Goal: Transaction & Acquisition: Purchase product/service

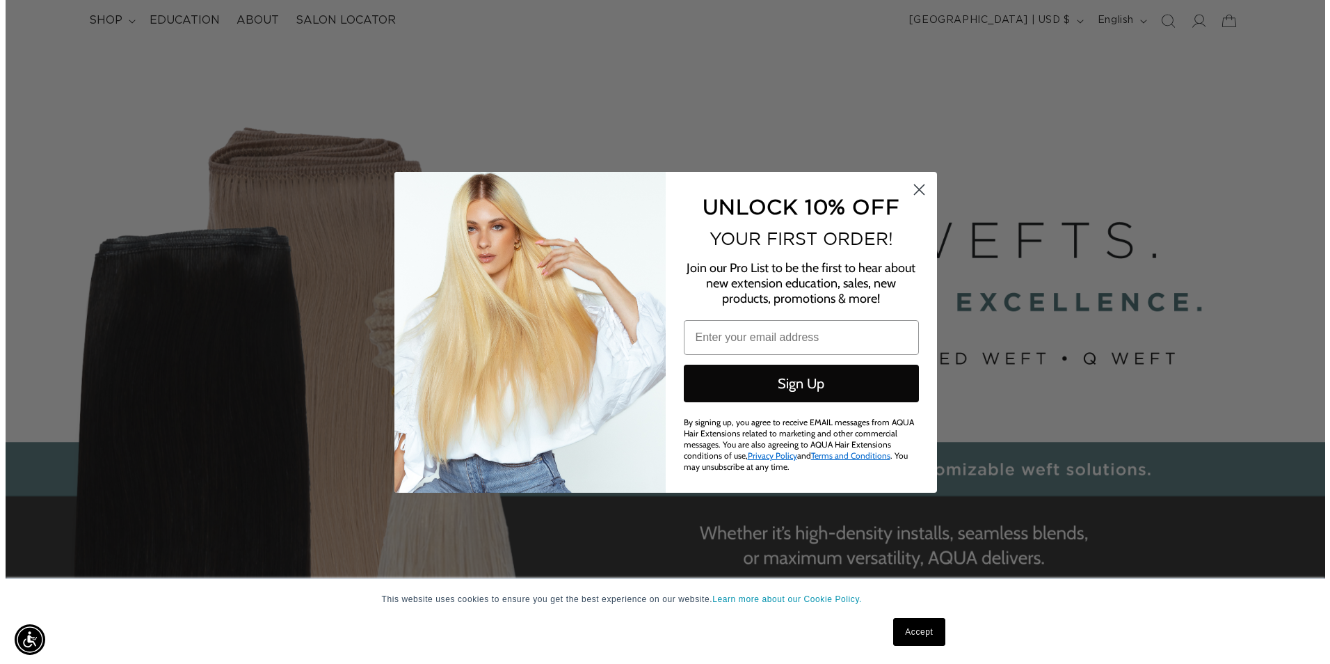
scroll to position [0, 2463]
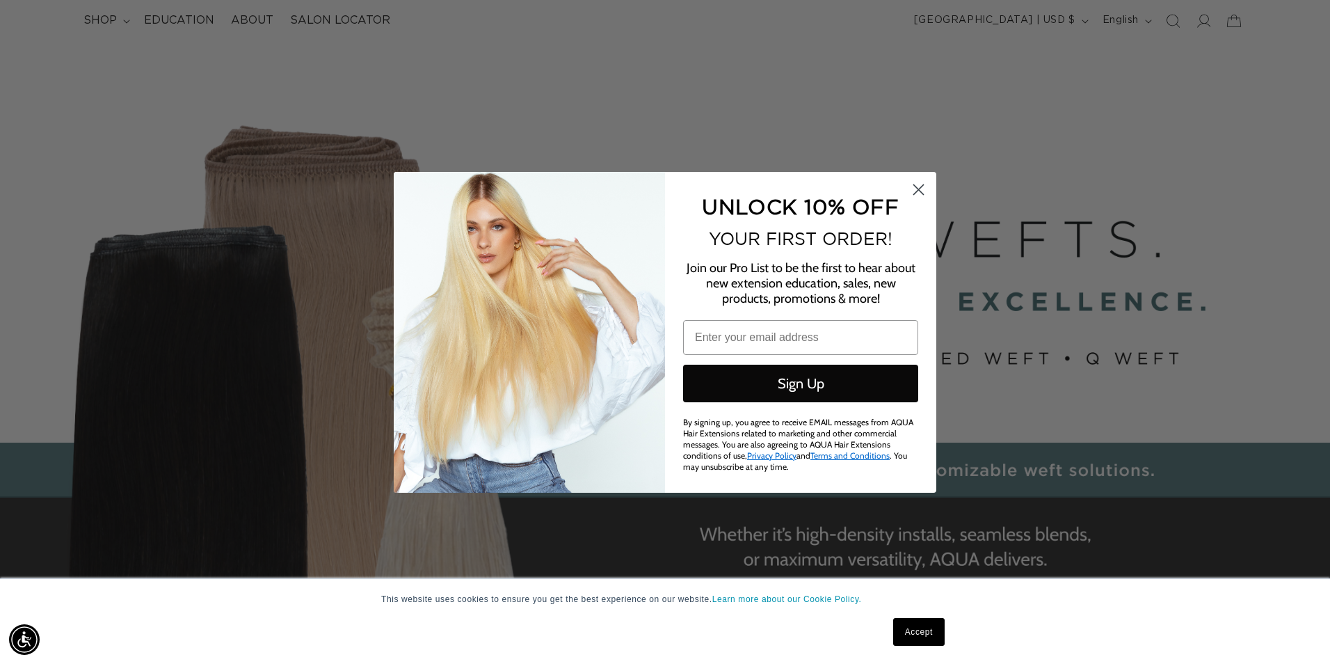
click at [915, 186] on icon "Close dialog" at bounding box center [919, 189] width 10 height 10
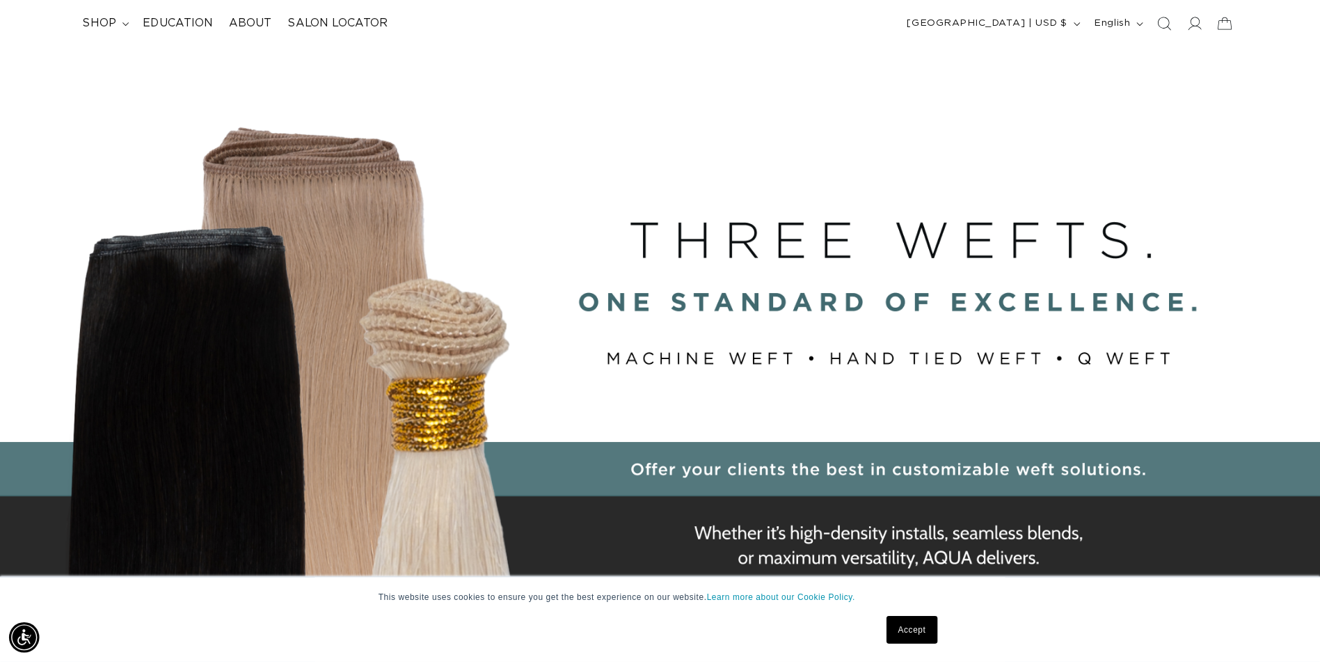
scroll to position [0, 0]
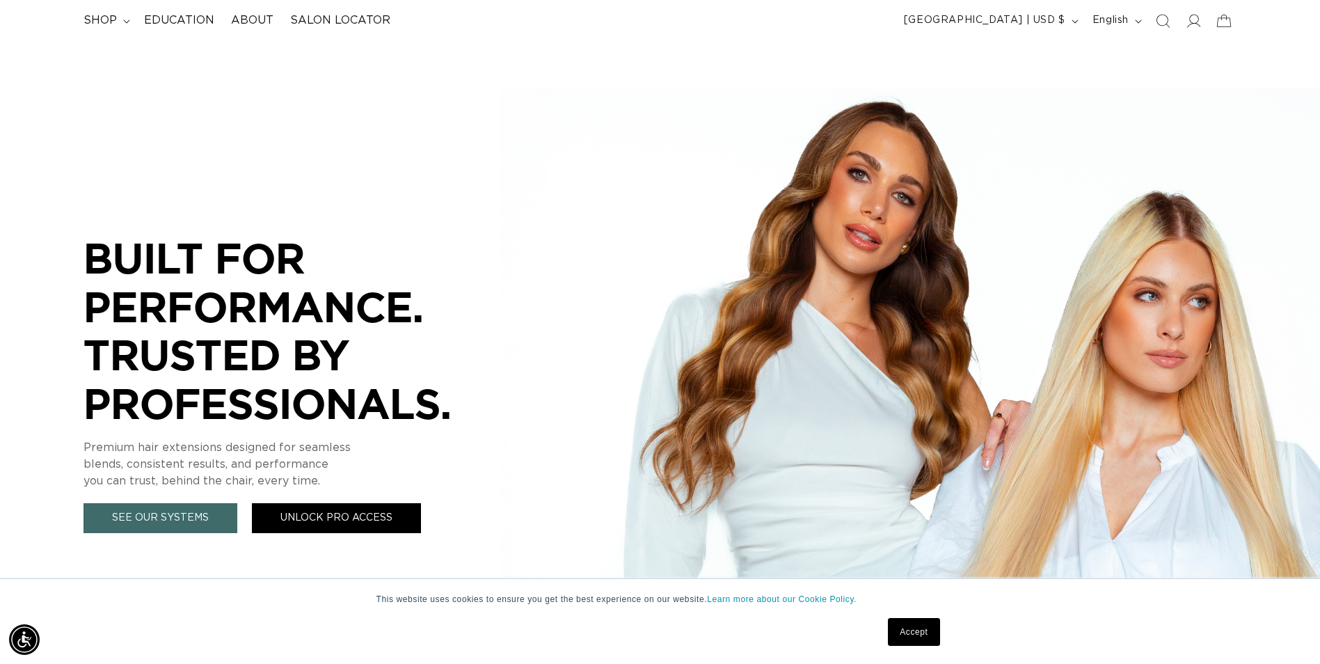
click at [372, 521] on link "Unlock Pro Access" at bounding box center [336, 518] width 169 height 30
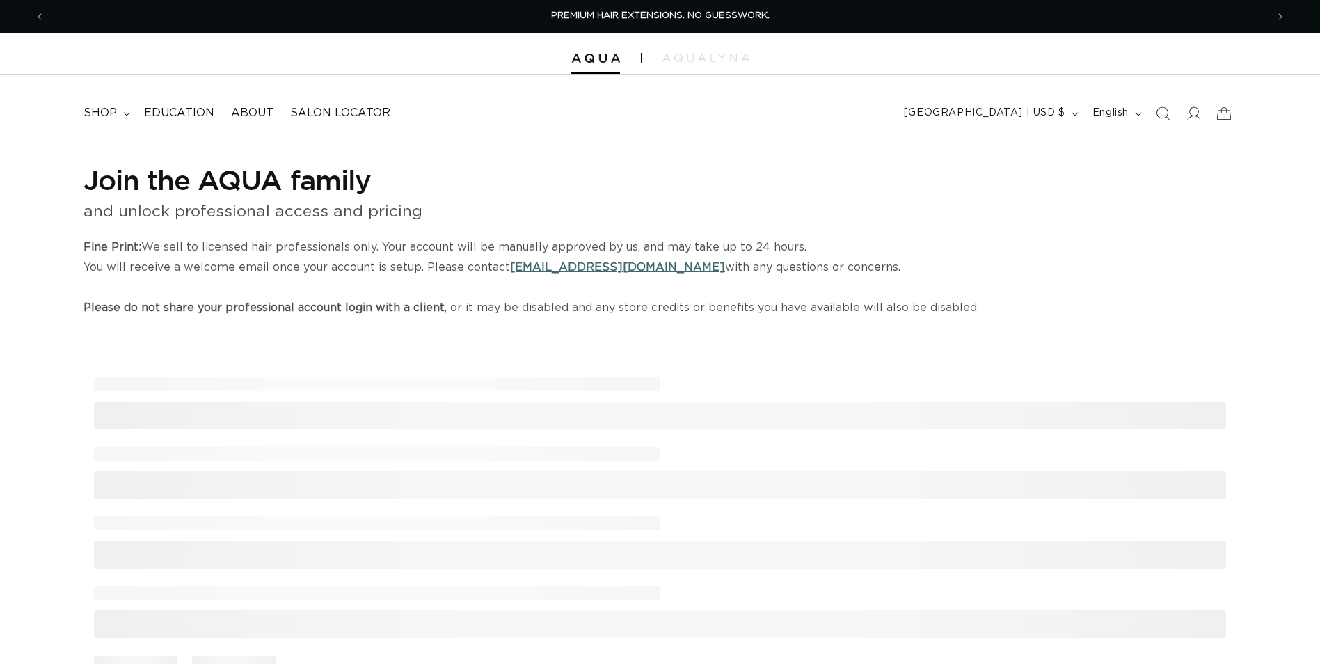
select select "US"
select select "[GEOGRAPHIC_DATA]"
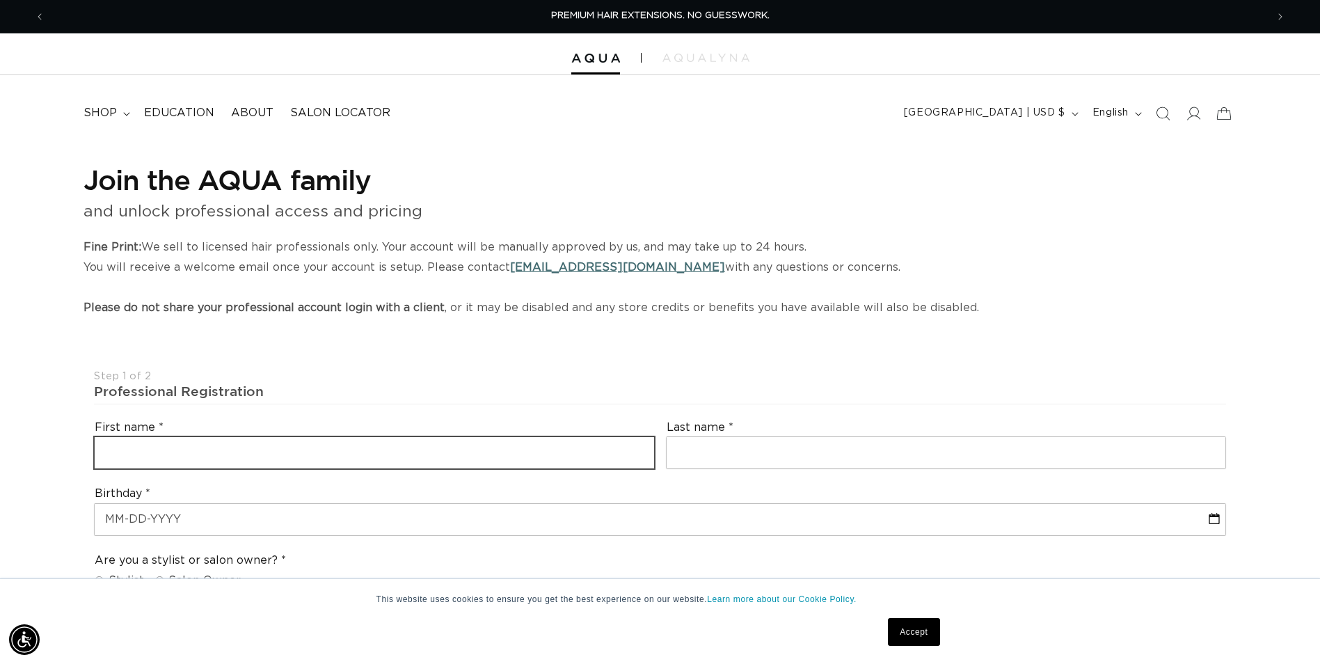
click at [298, 443] on input "text" at bounding box center [374, 452] width 559 height 31
type input "jessica"
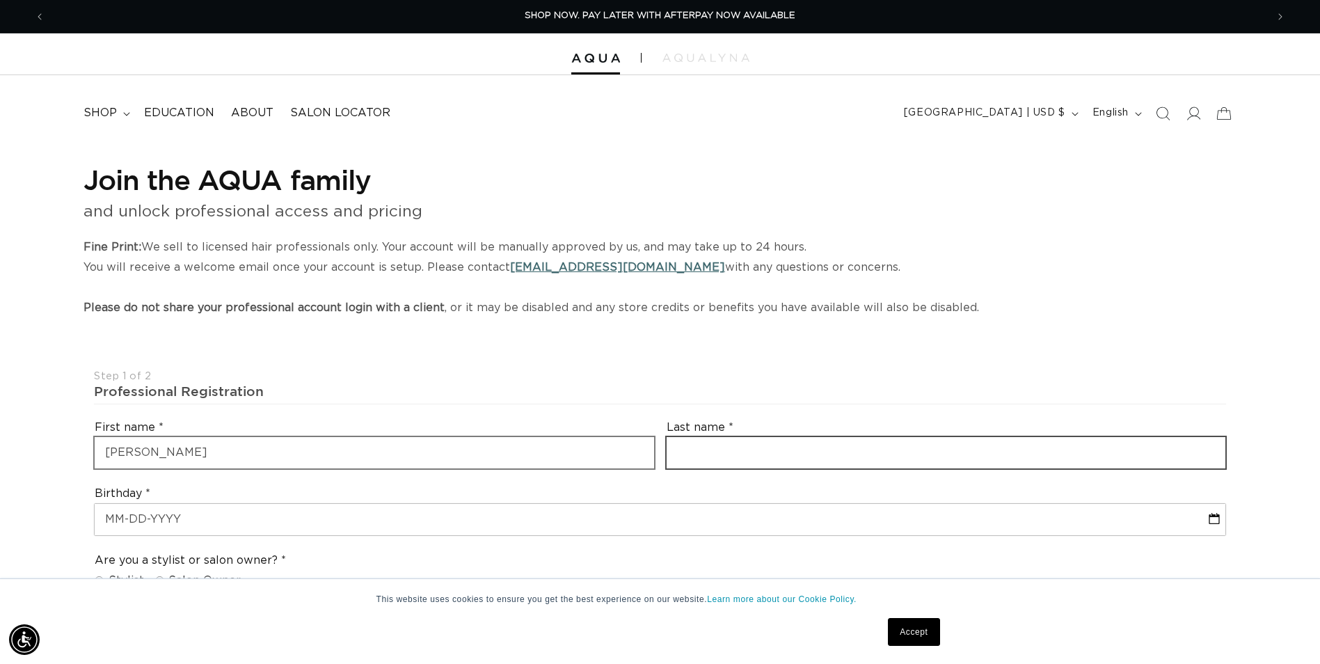
type input "forte"
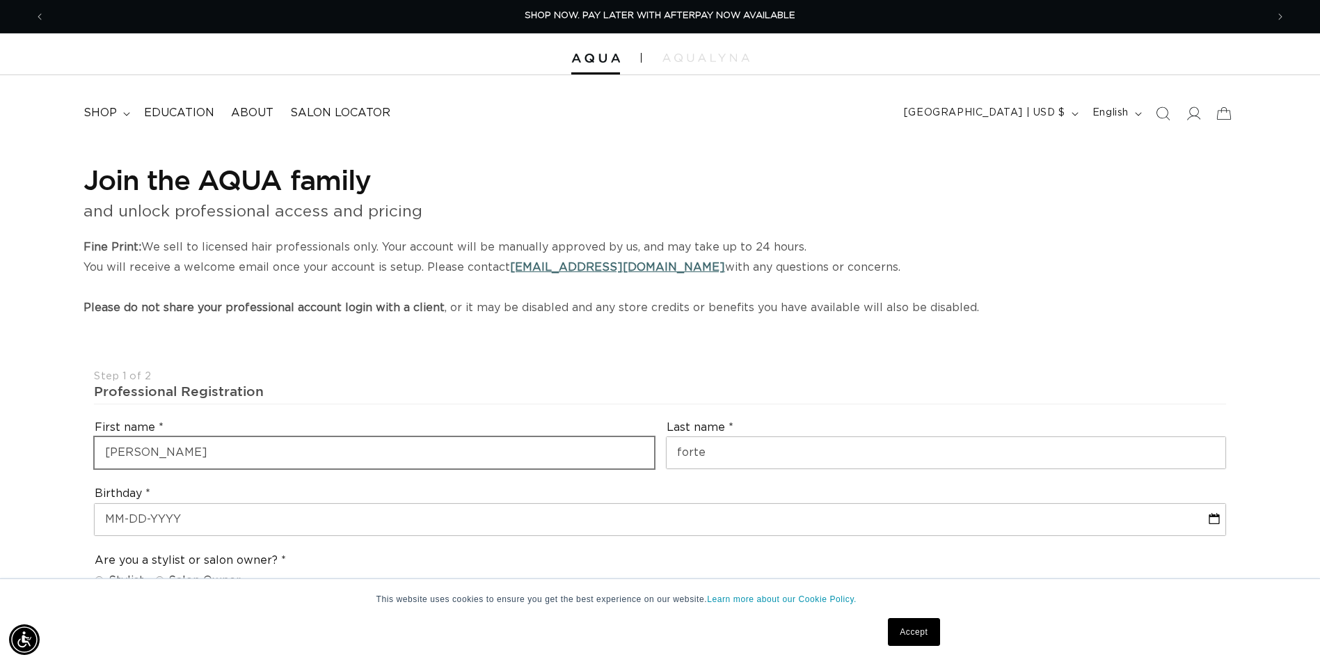
type input "jessicaforte@rocketmail.com"
type input "+1 631 482 5444"
select select "New York"
type input "11961"
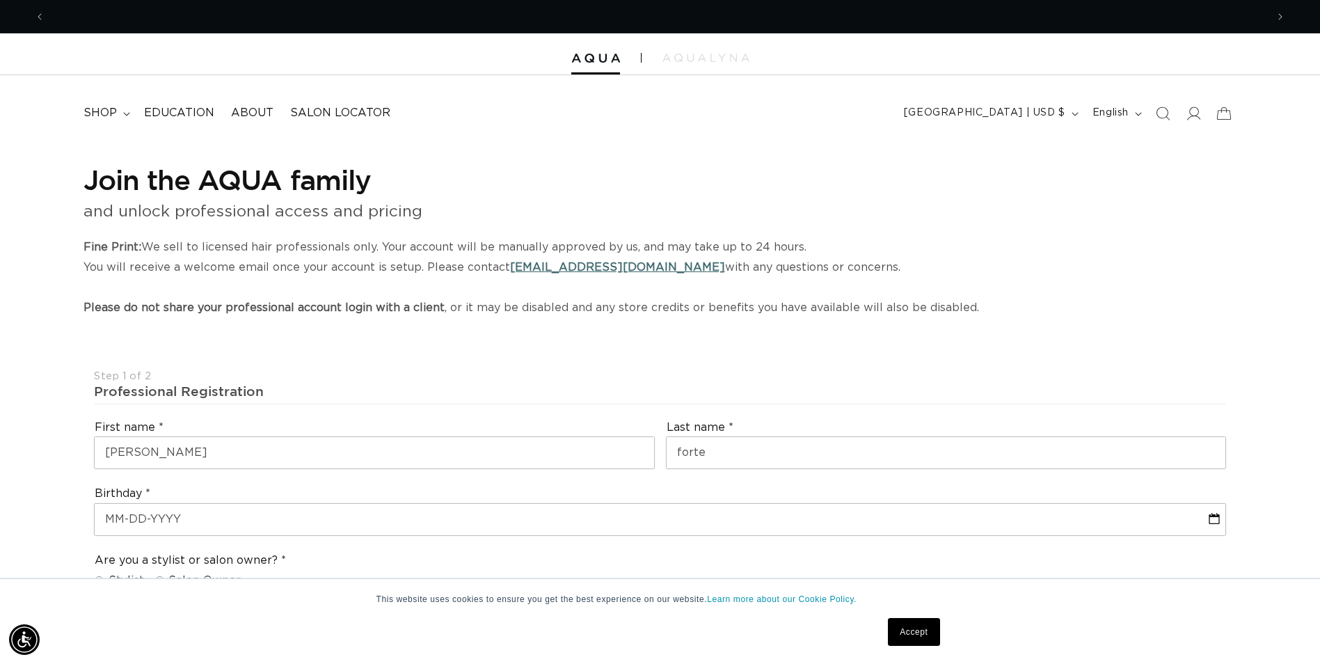
scroll to position [0, 2442]
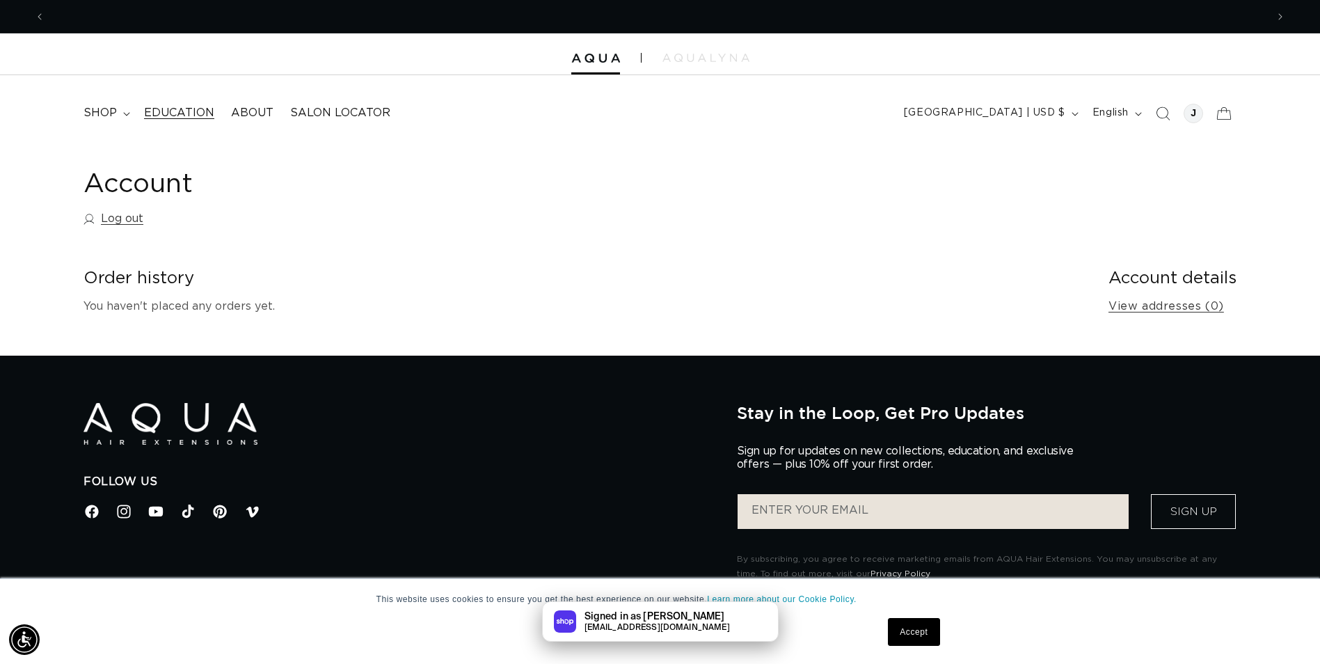
scroll to position [0, 1221]
click at [121, 108] on summary "shop" at bounding box center [105, 112] width 61 height 31
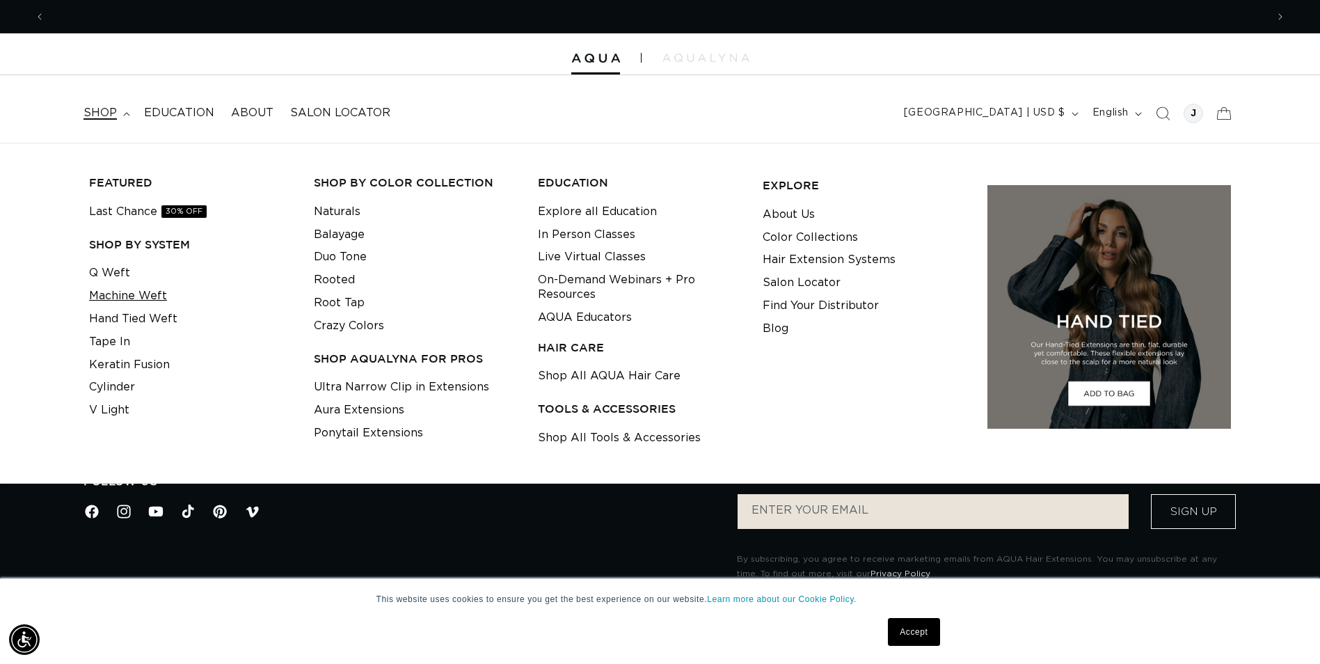
scroll to position [0, 0]
click at [134, 296] on link "Machine Weft" at bounding box center [128, 296] width 78 height 23
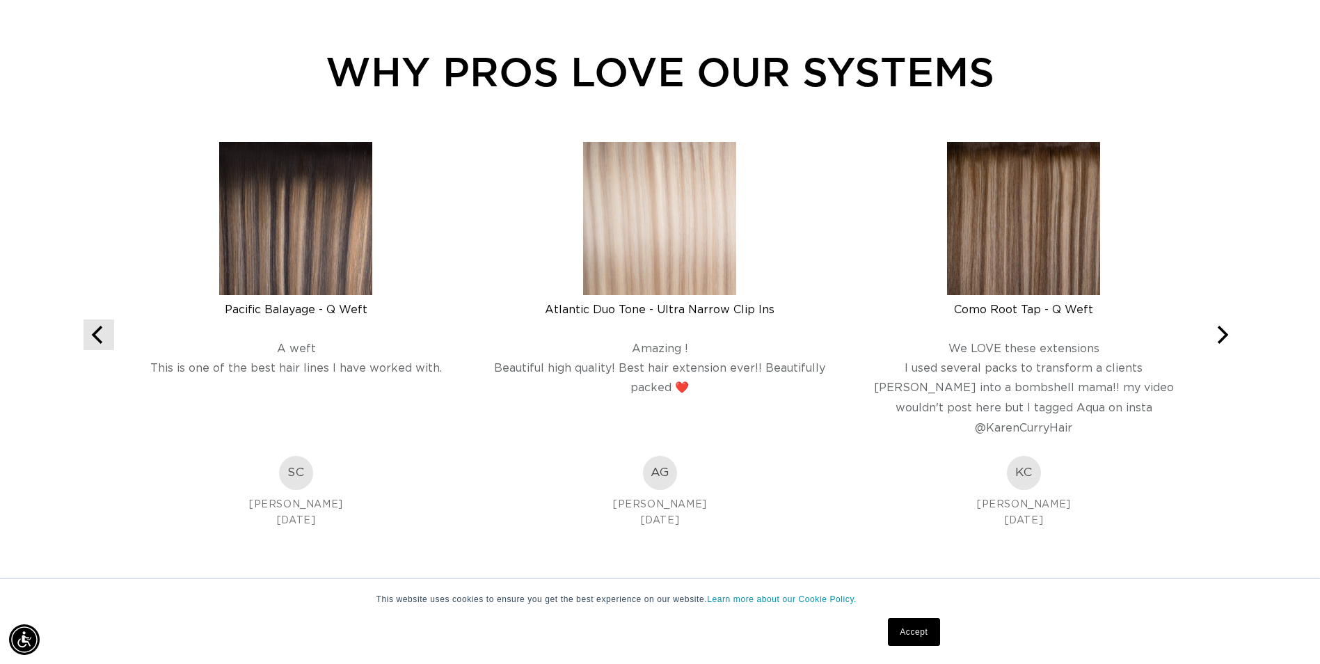
click at [92, 333] on icon "Previous" at bounding box center [99, 335] width 18 height 18
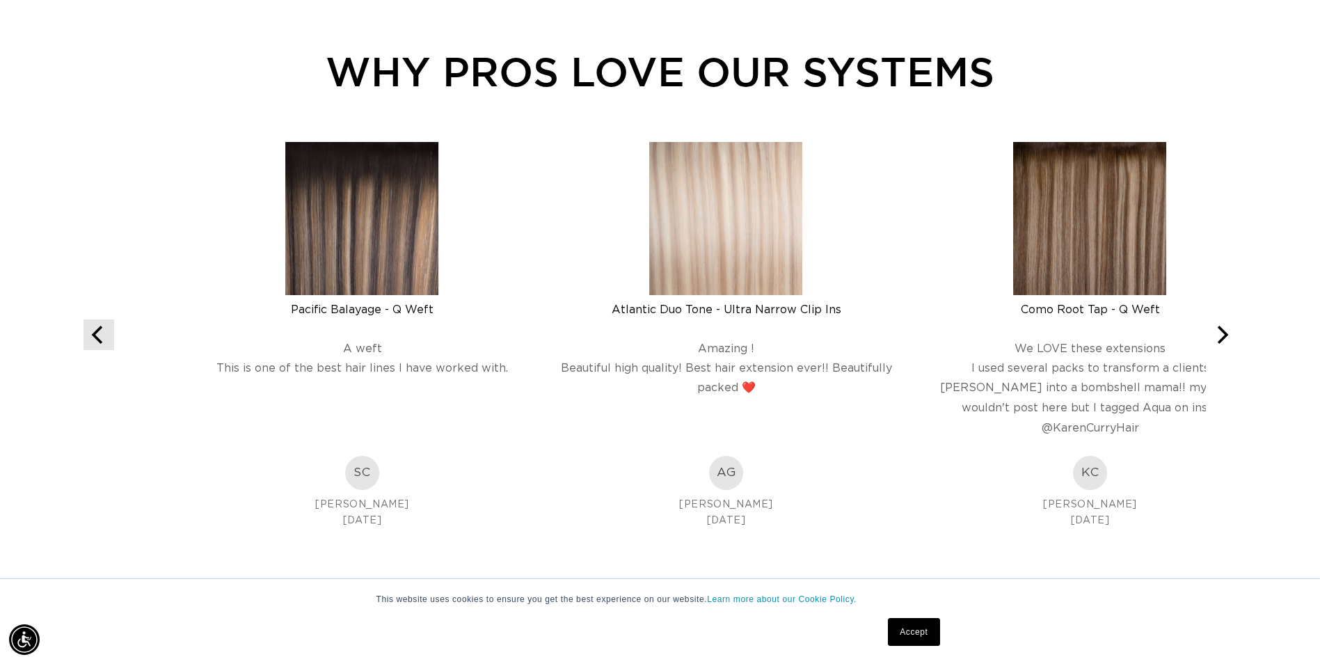
scroll to position [0, 1221]
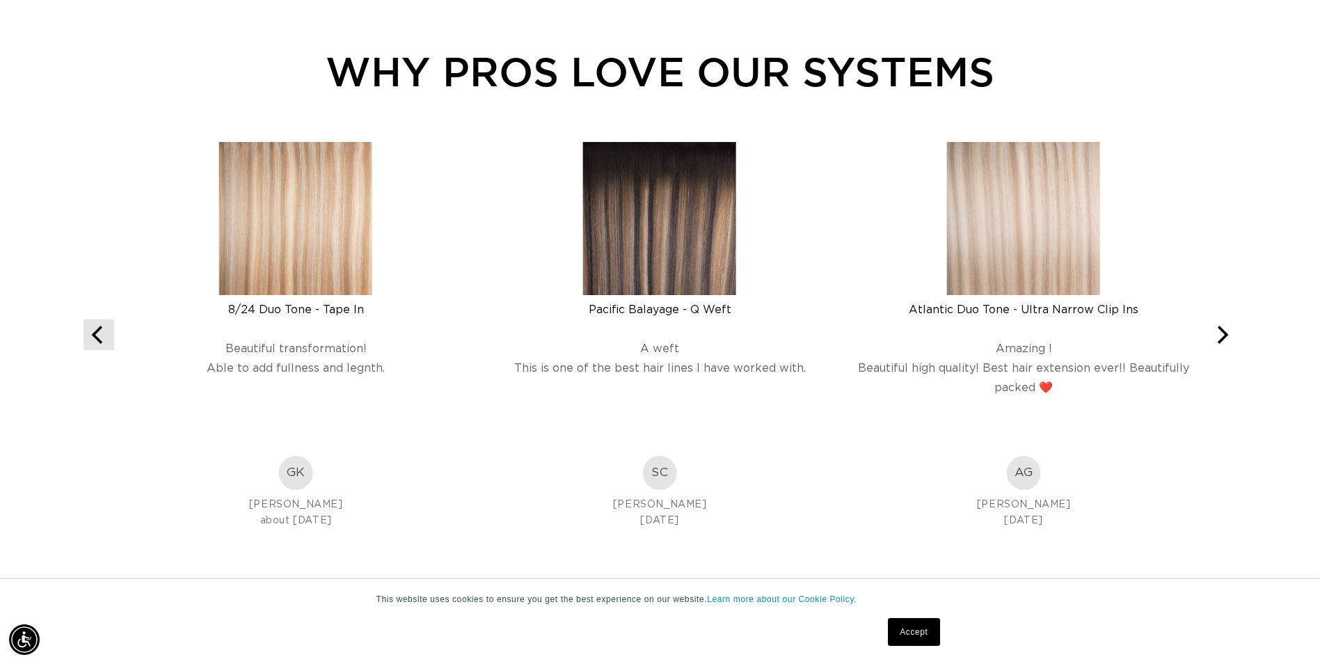
click at [90, 348] on button "Previous" at bounding box center [98, 334] width 31 height 31
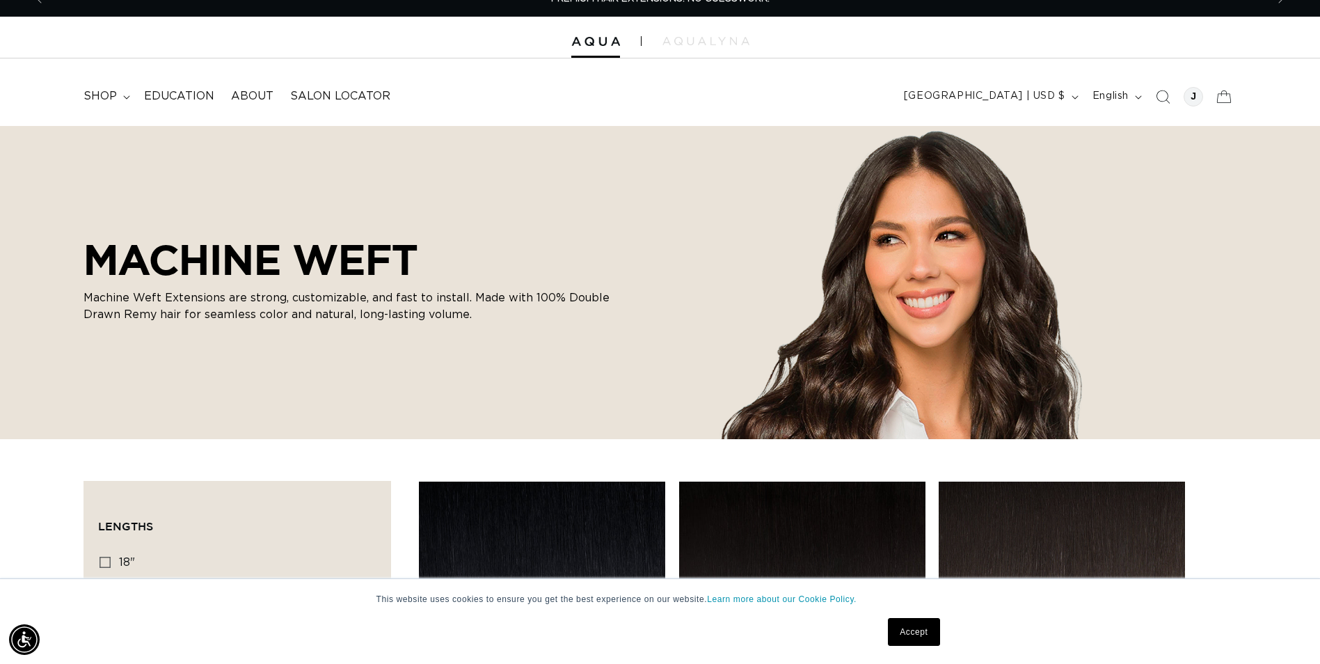
scroll to position [0, 0]
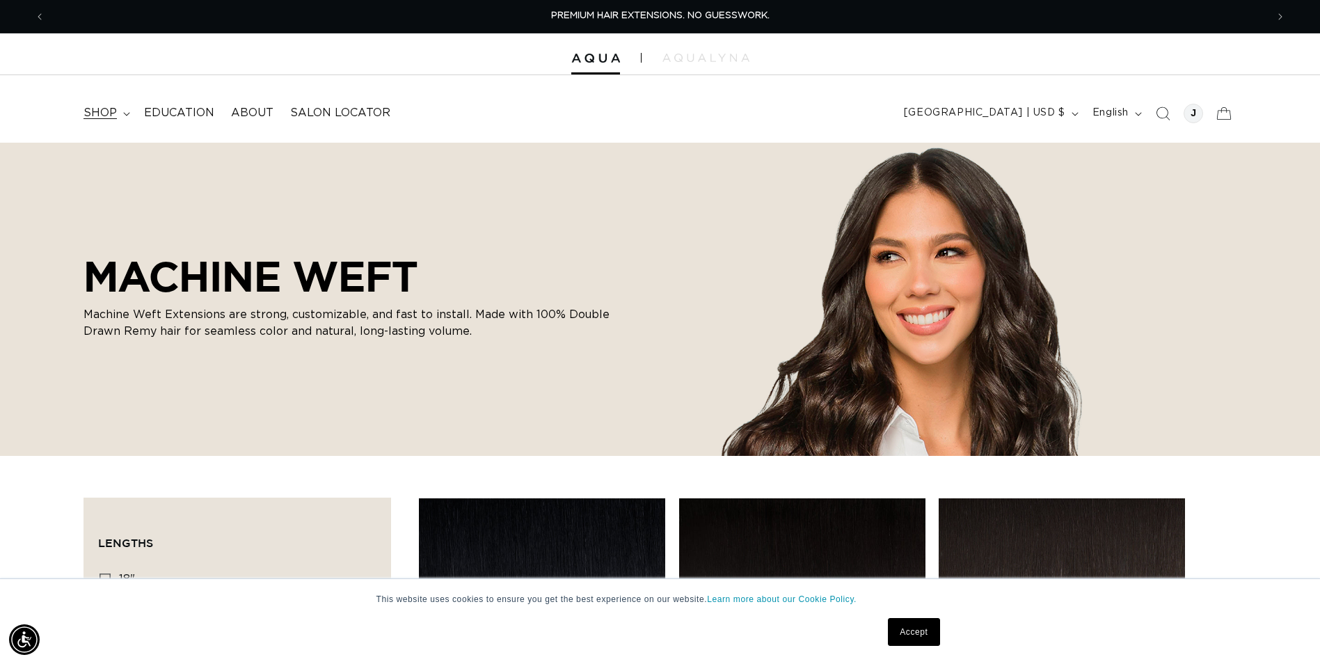
click at [118, 113] on summary "shop" at bounding box center [105, 112] width 61 height 31
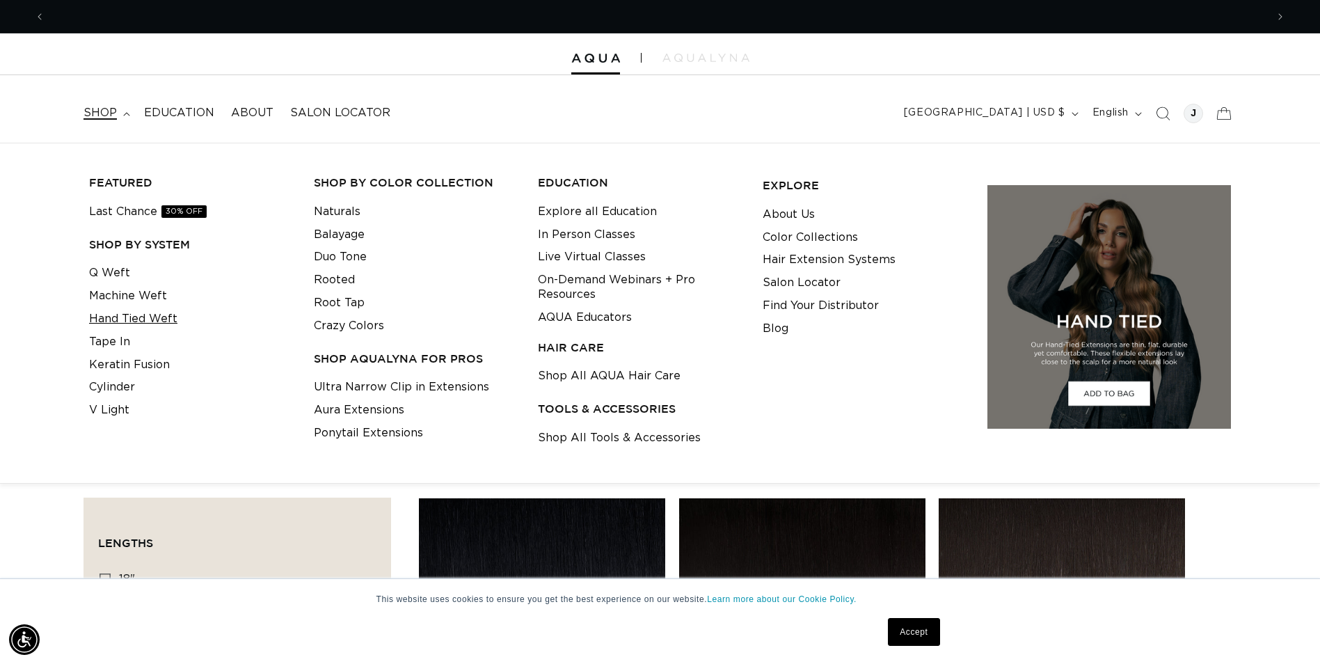
scroll to position [0, 1221]
click at [141, 321] on link "Hand Tied Weft" at bounding box center [133, 319] width 88 height 23
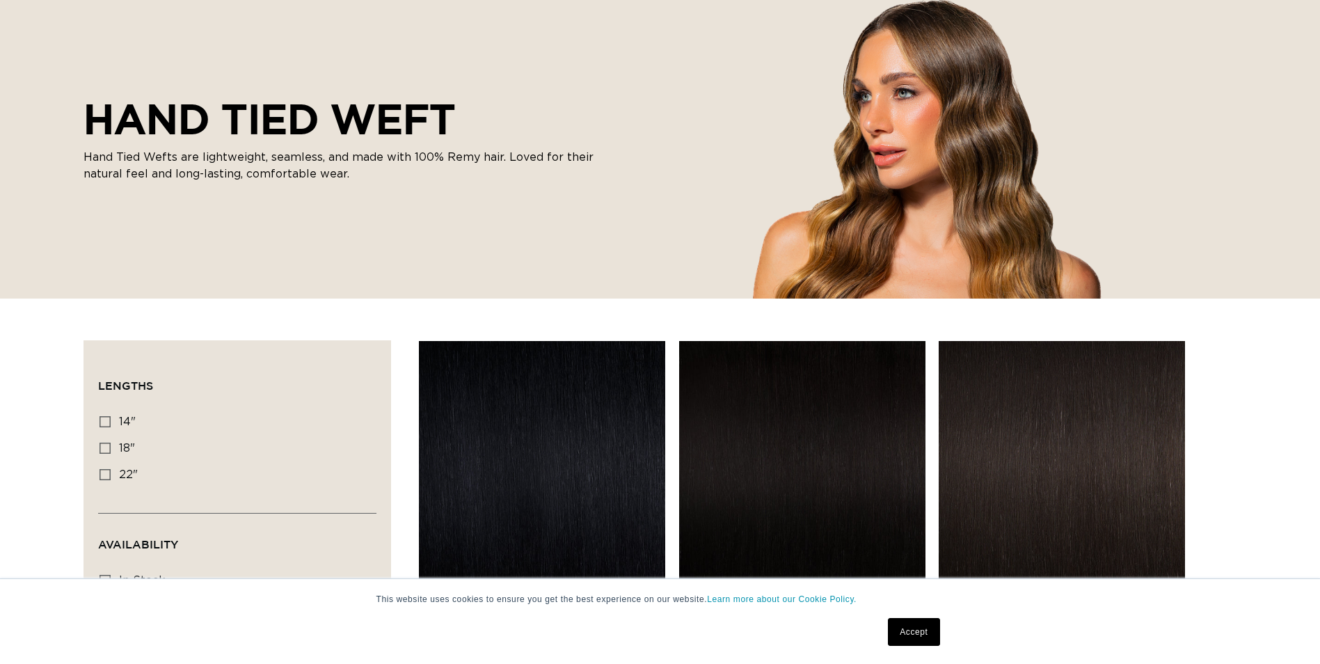
scroll to position [186, 0]
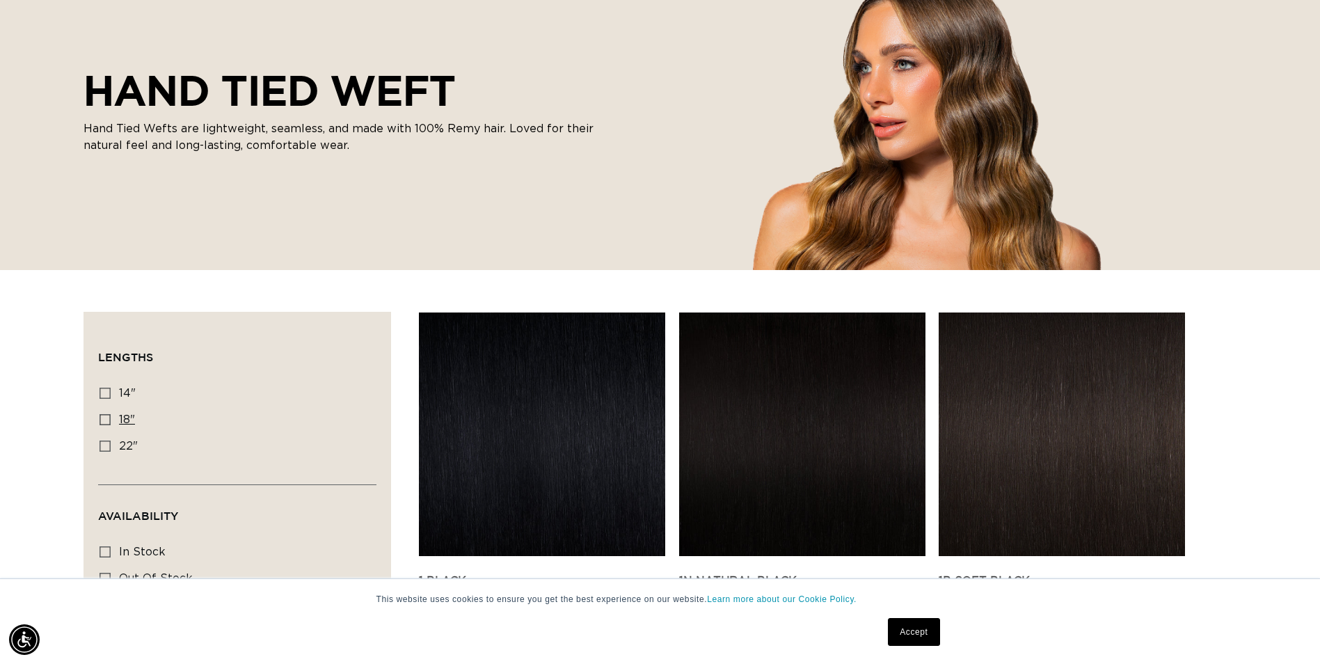
click at [102, 415] on icon at bounding box center [104, 419] width 11 height 11
click at [102, 415] on input "18" 18" (35 products)" at bounding box center [104, 419] width 11 height 11
checkbox input "true"
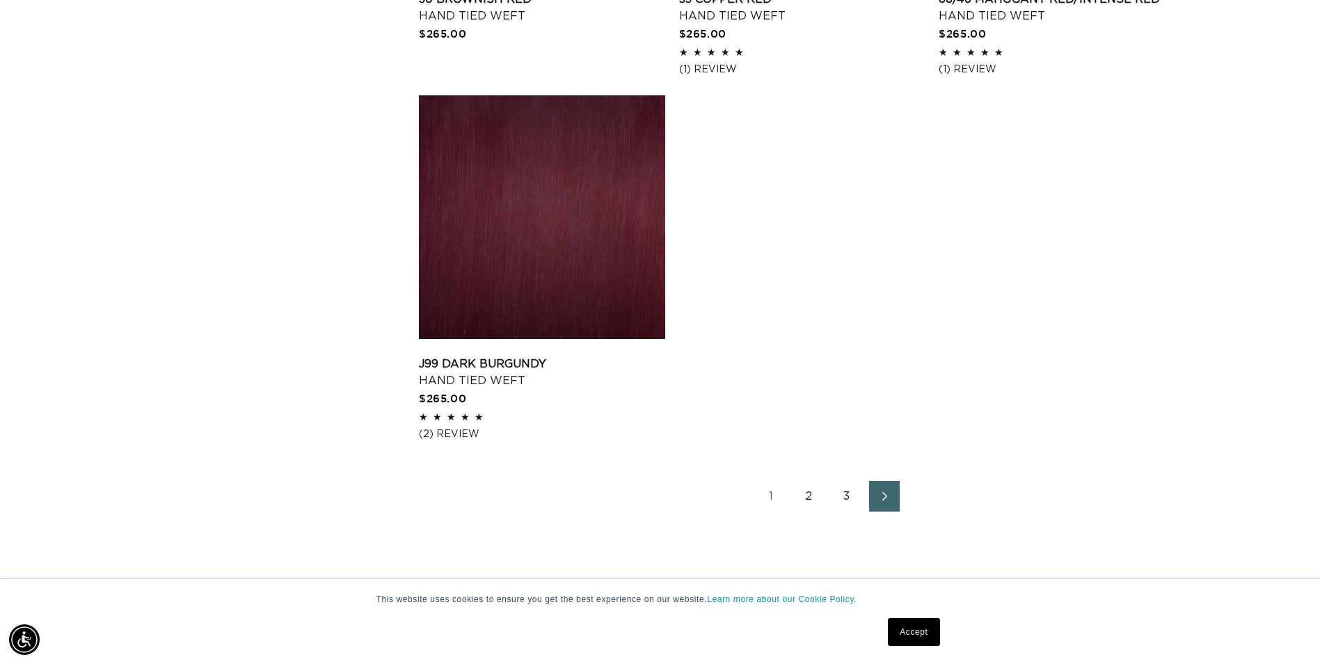
click at [889, 501] on link "Next page" at bounding box center [884, 496] width 31 height 31
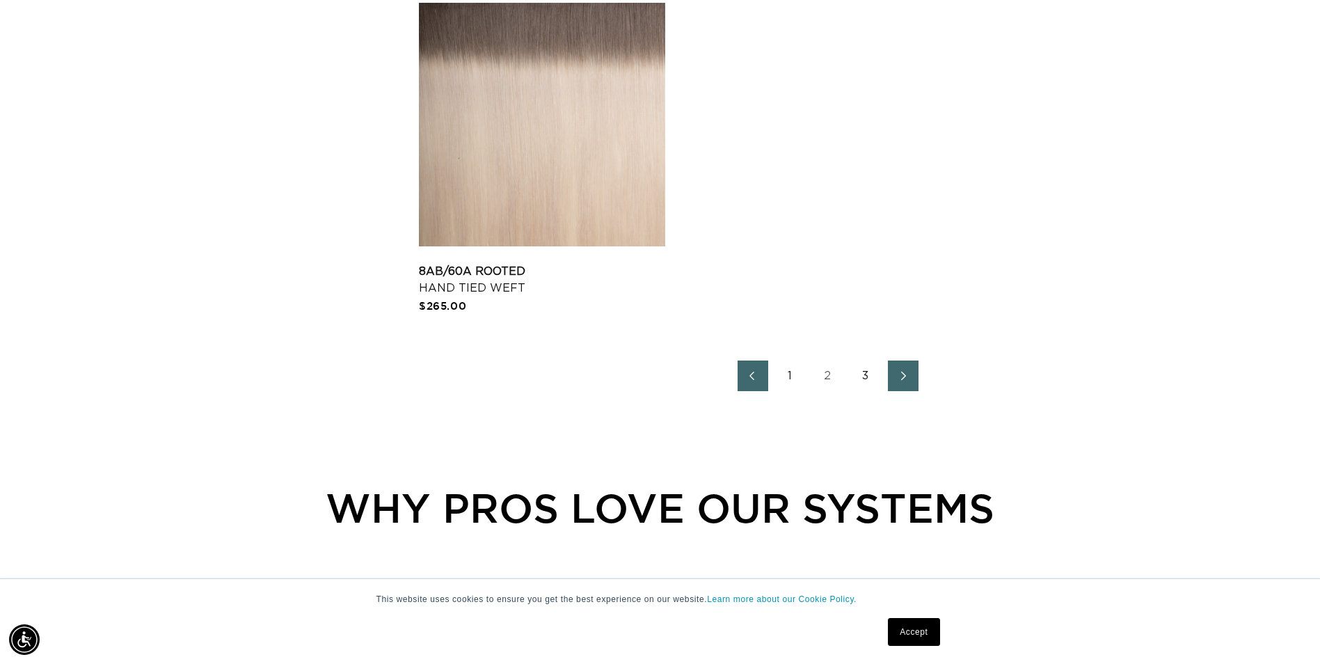
click at [908, 374] on icon "Next page" at bounding box center [904, 376] width 18 height 10
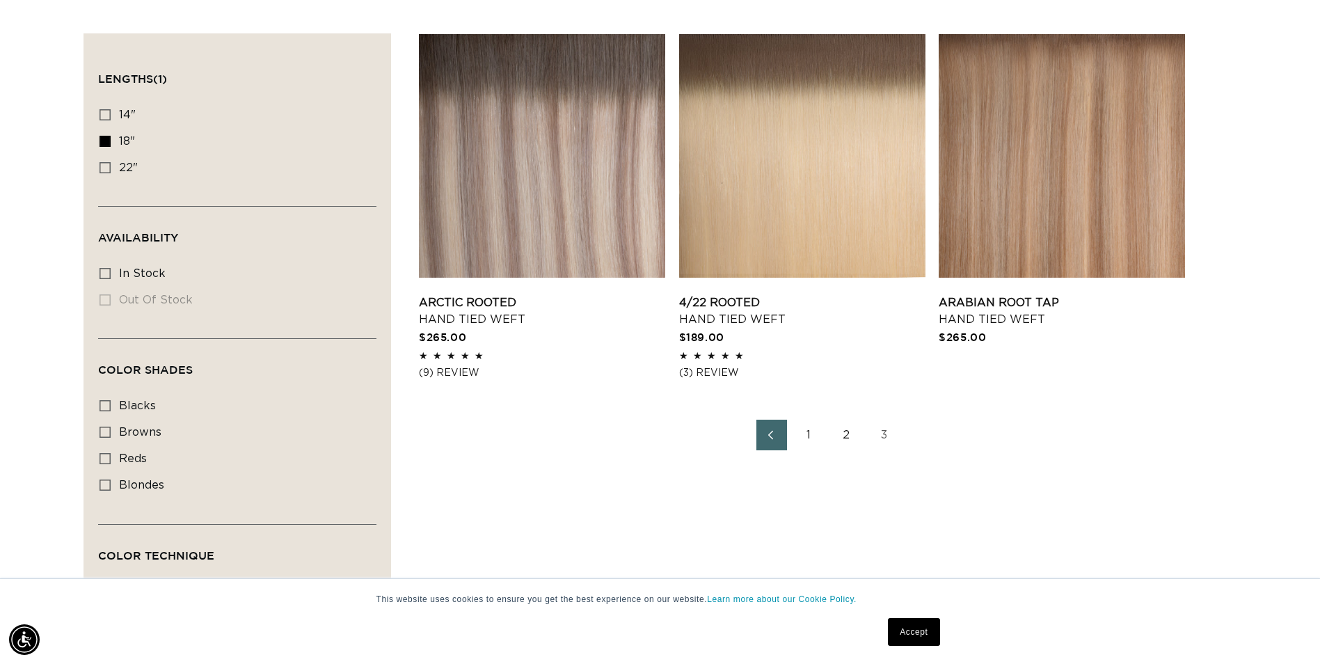
scroll to position [0, 2442]
click at [770, 435] on icon "Previous page" at bounding box center [771, 435] width 18 height 10
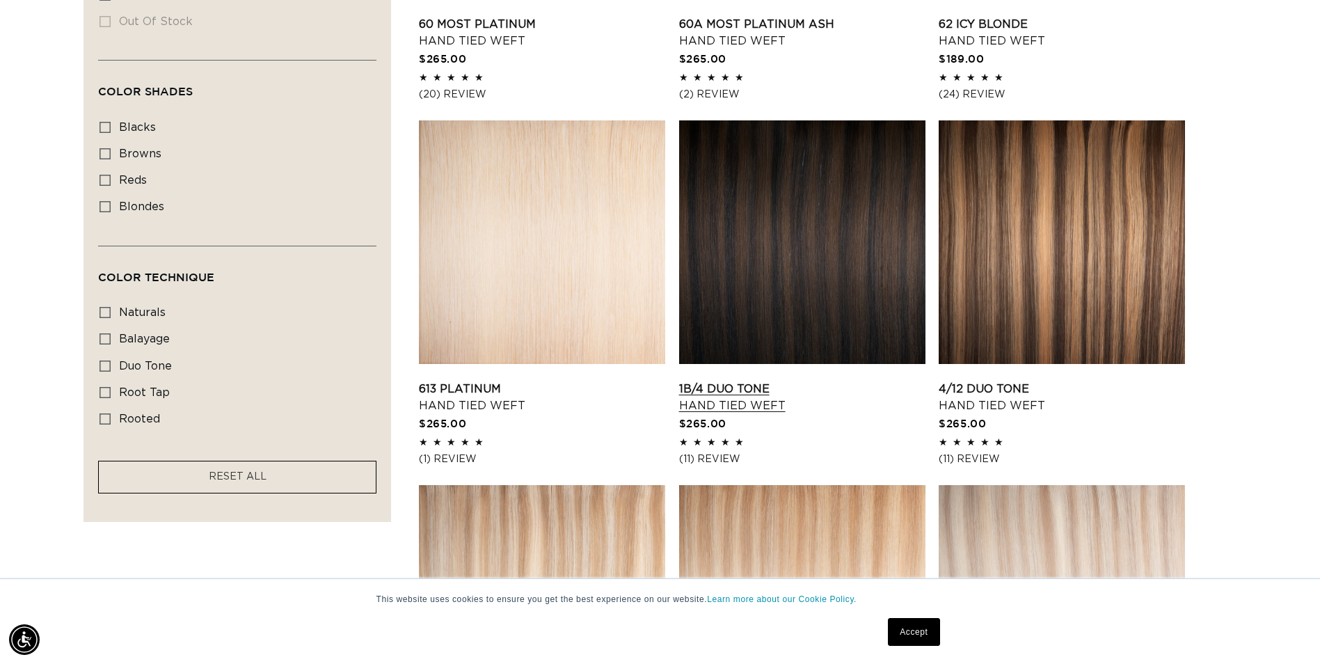
scroll to position [0, 1221]
click at [860, 381] on link "1B/4 Duo Tone Hand Tied Weft" at bounding box center [802, 397] width 246 height 33
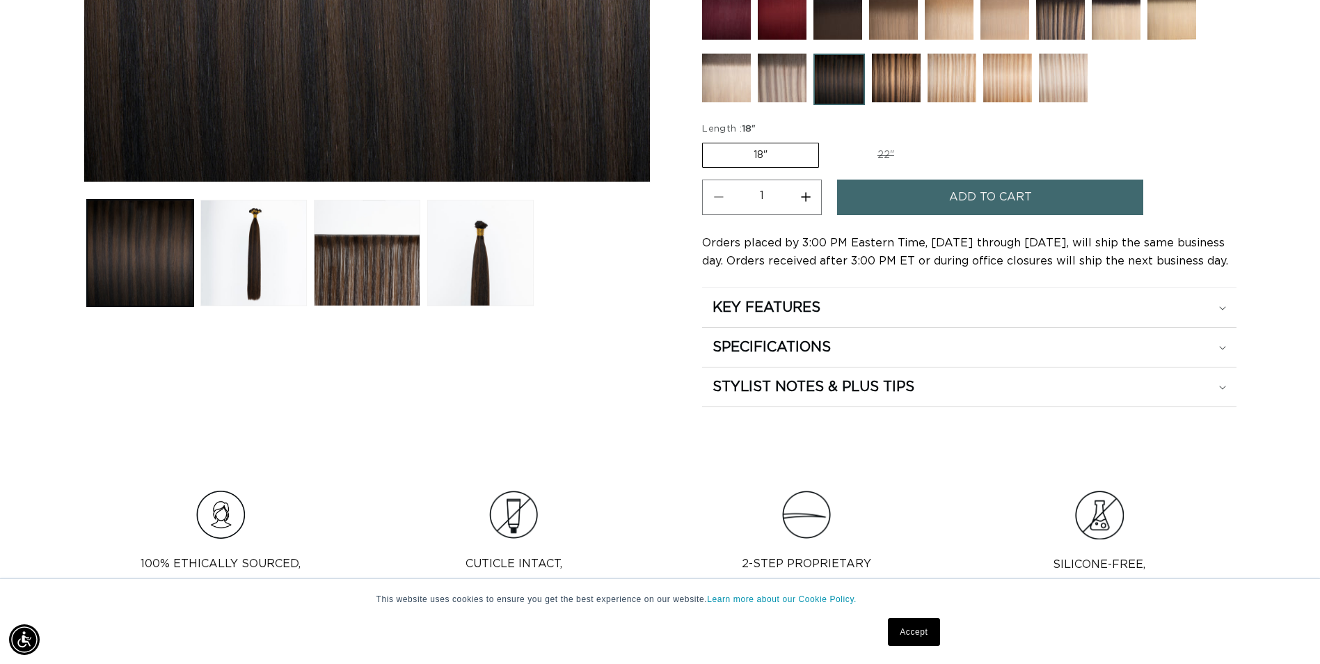
scroll to position [0, 2442]
click at [379, 288] on button "Load image 3 in gallery view" at bounding box center [367, 253] width 106 height 106
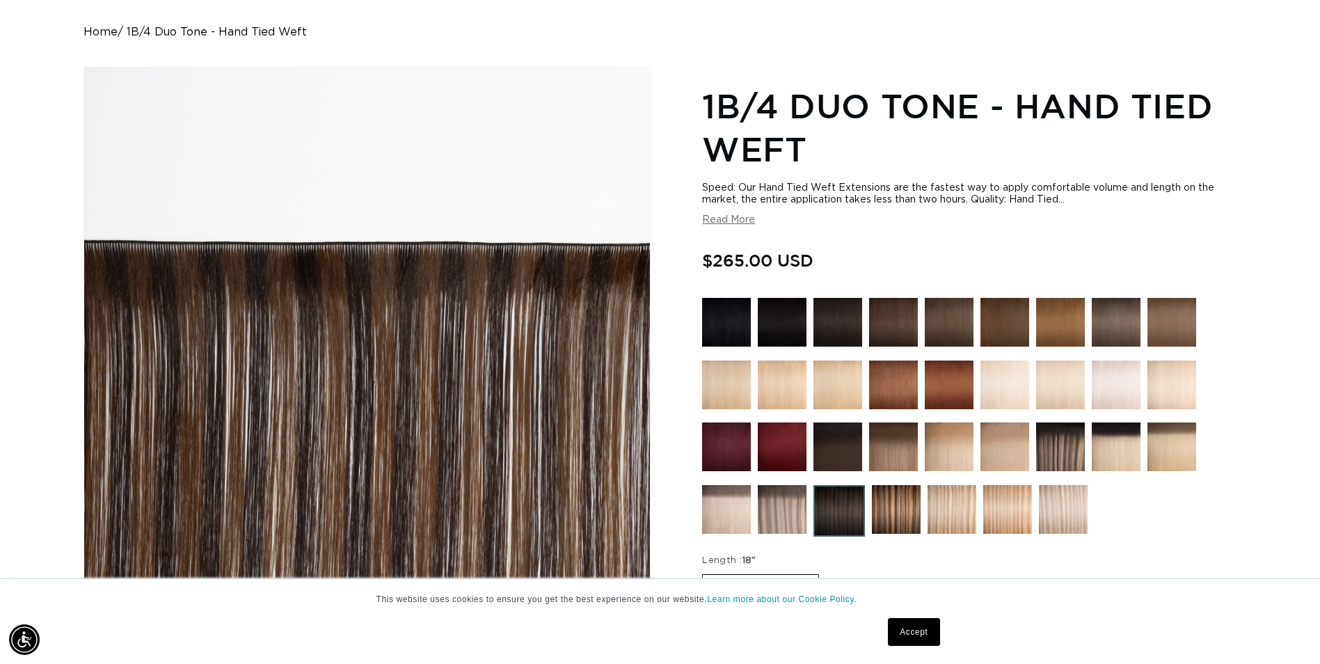
scroll to position [99, 0]
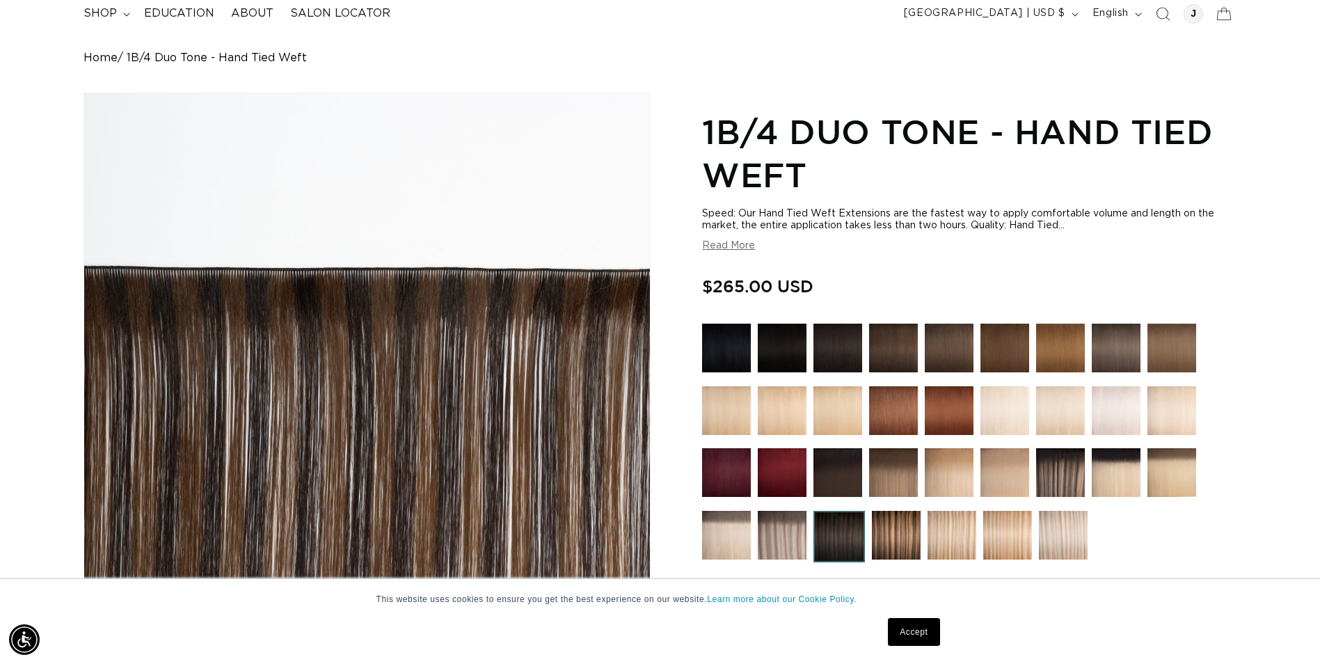
click at [881, 360] on img at bounding box center [893, 348] width 49 height 49
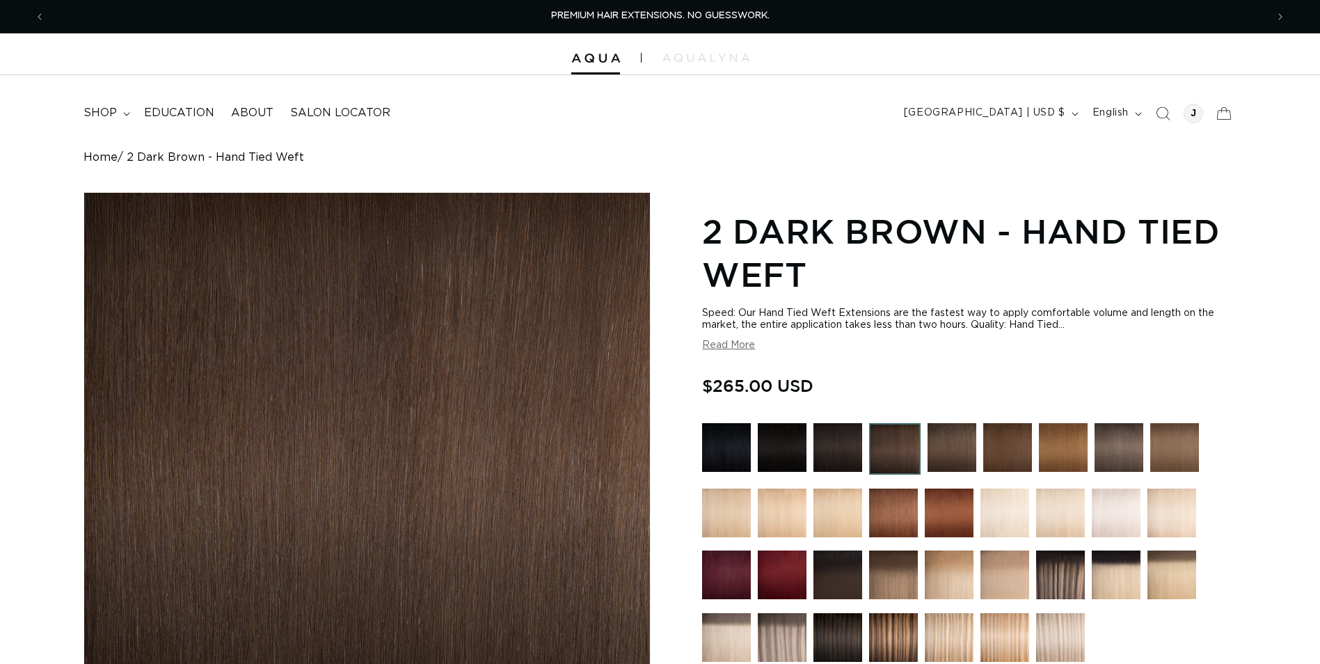
click at [1109, 573] on img at bounding box center [1116, 574] width 49 height 49
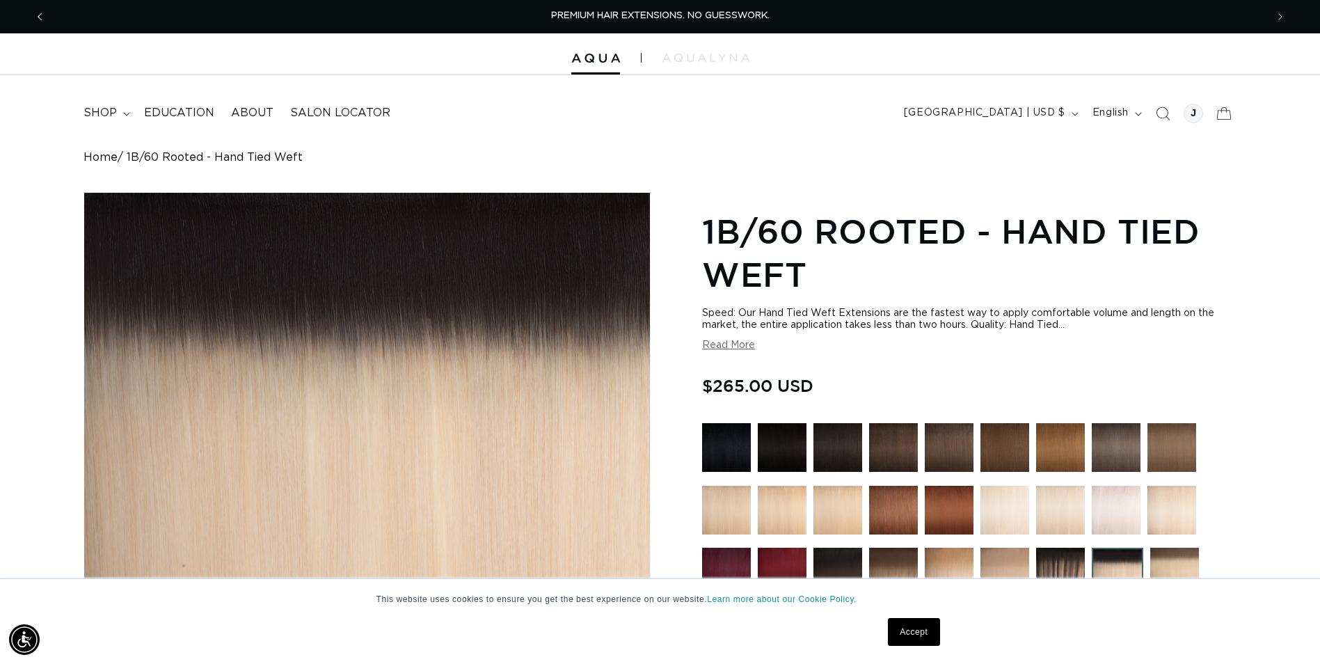
click at [40, 18] on icon "Previous announcement" at bounding box center [40, 16] width 4 height 7
click at [733, 16] on span "AQUALYNA FOR STYLIST - SAVE UP TO 30% SHOP WITH PRO DISCOUNT OFF" at bounding box center [660, 15] width 360 height 9
click at [638, 18] on span "AQUALYNA FOR STYLIST - SAVE UP TO 30% SHOP WITH PRO DISCOUNT OFF" at bounding box center [660, 15] width 360 height 9
click at [535, 14] on span "AQUALYNA FOR STYLIST - SAVE UP TO 30% SHOP WITH PRO DISCOUNT OFF" at bounding box center [660, 15] width 360 height 9
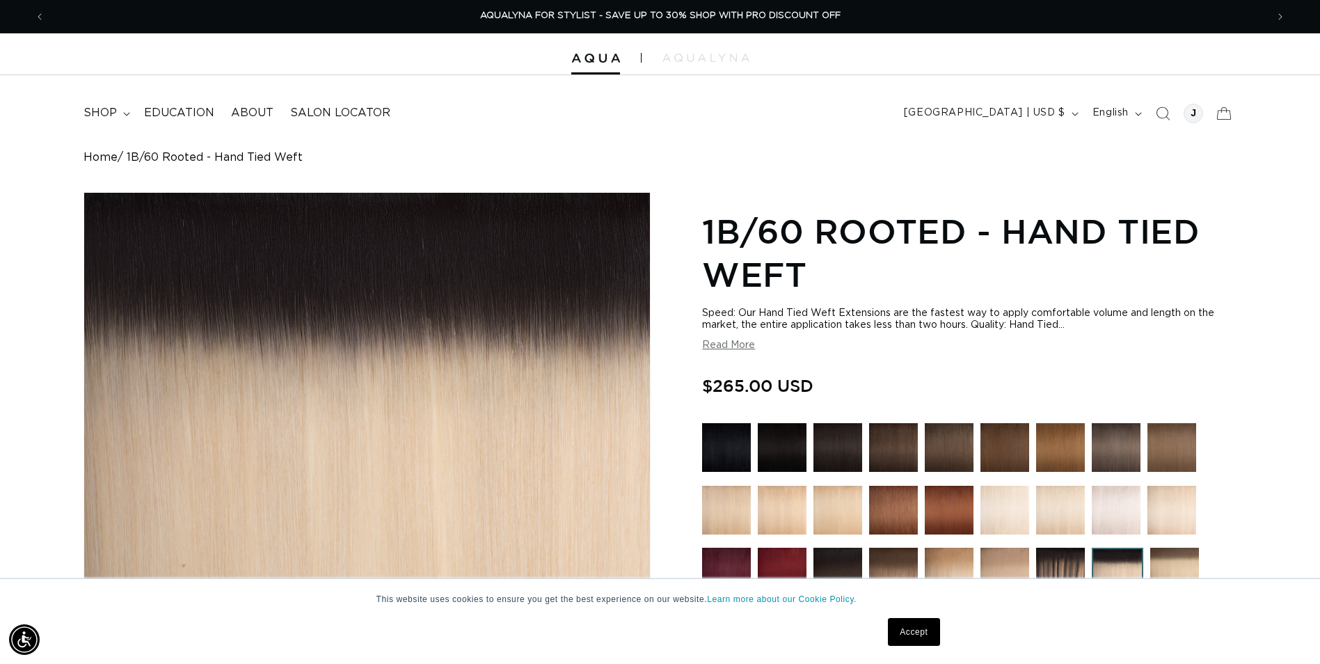
click at [705, 63] on div at bounding box center [660, 54] width 1320 height 42
click at [703, 54] on img at bounding box center [705, 58] width 87 height 8
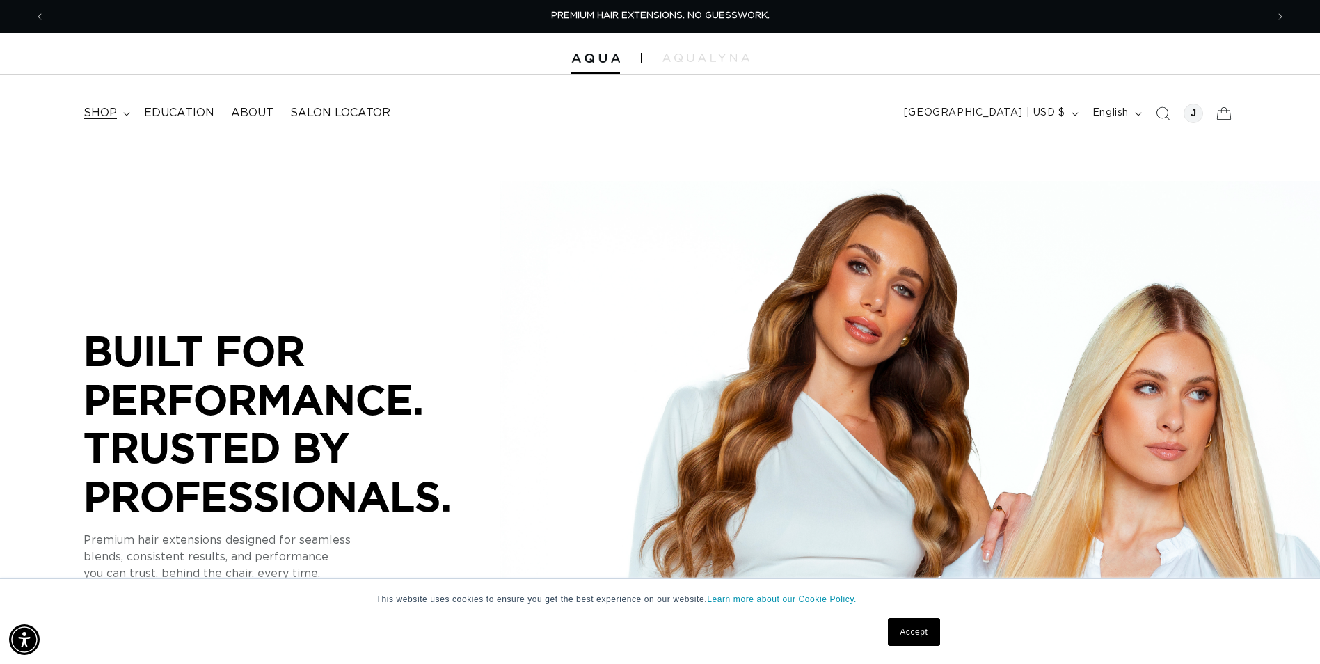
click at [126, 116] on summary "shop" at bounding box center [105, 112] width 61 height 31
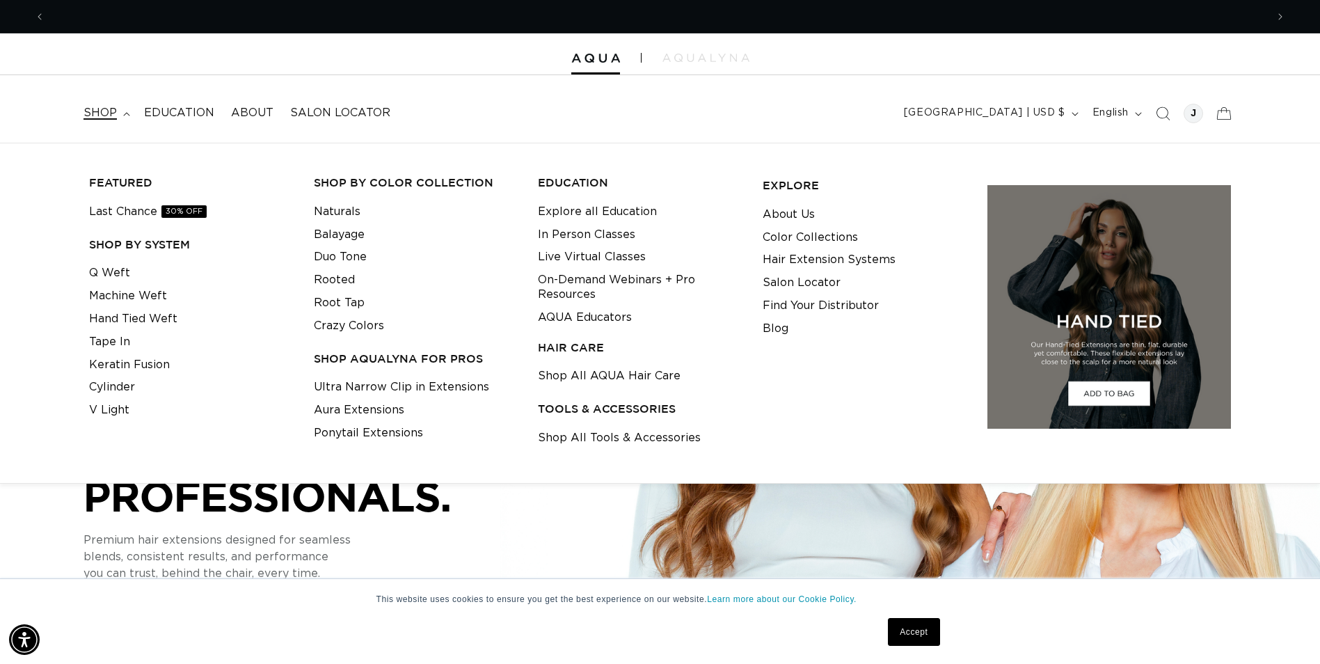
scroll to position [0, 1221]
click at [163, 322] on link "Hand Tied Weft" at bounding box center [133, 319] width 88 height 23
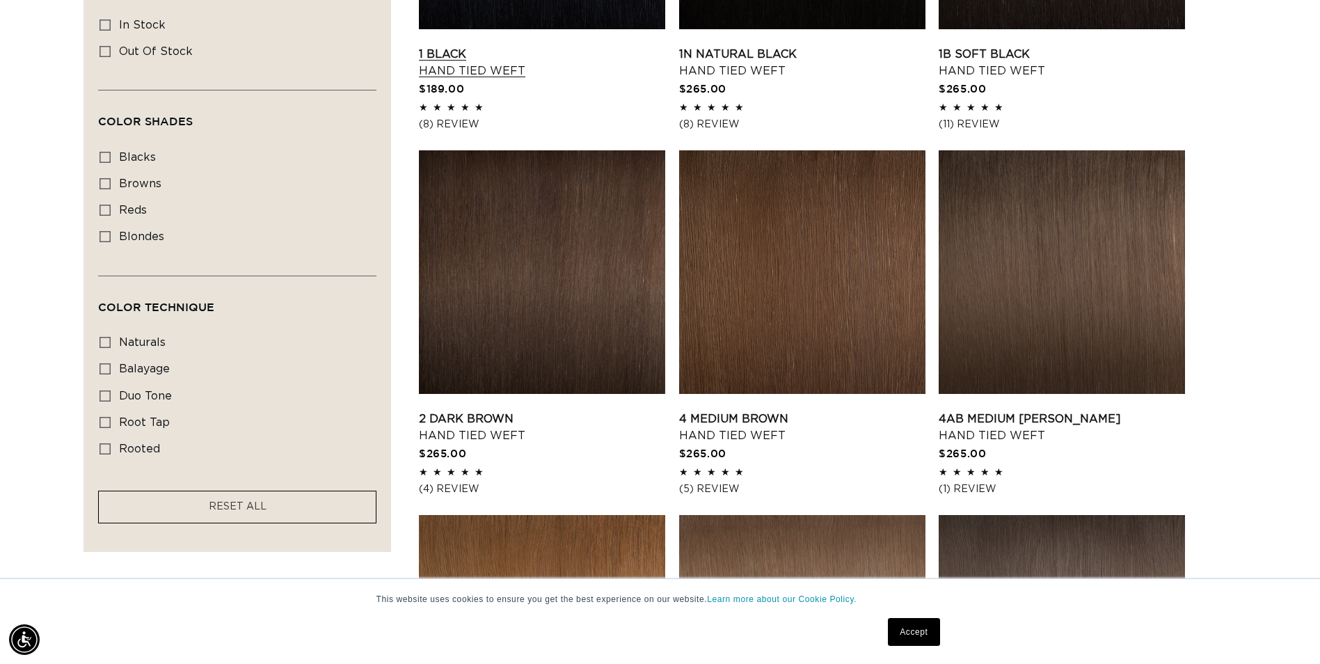
scroll to position [742, 0]
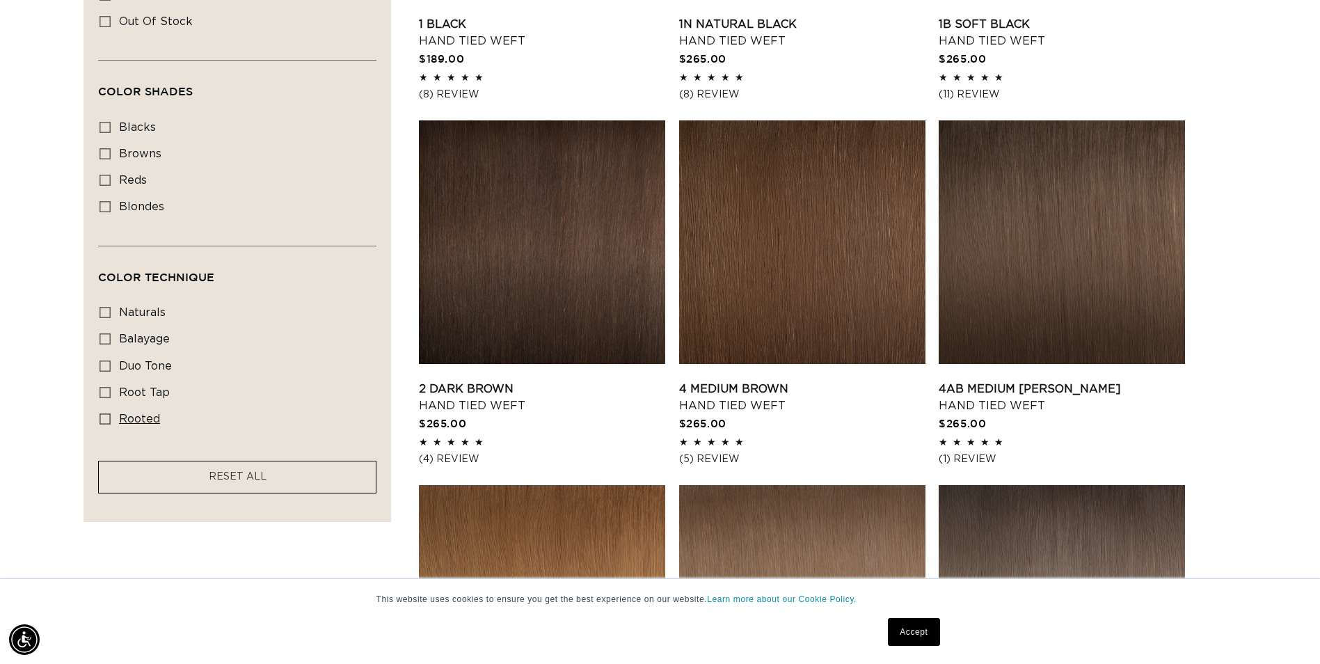
click at [106, 418] on icon at bounding box center [104, 418] width 11 height 11
click at [106, 418] on input "rooted rooted (4 products)" at bounding box center [104, 418] width 11 height 11
checkbox input "true"
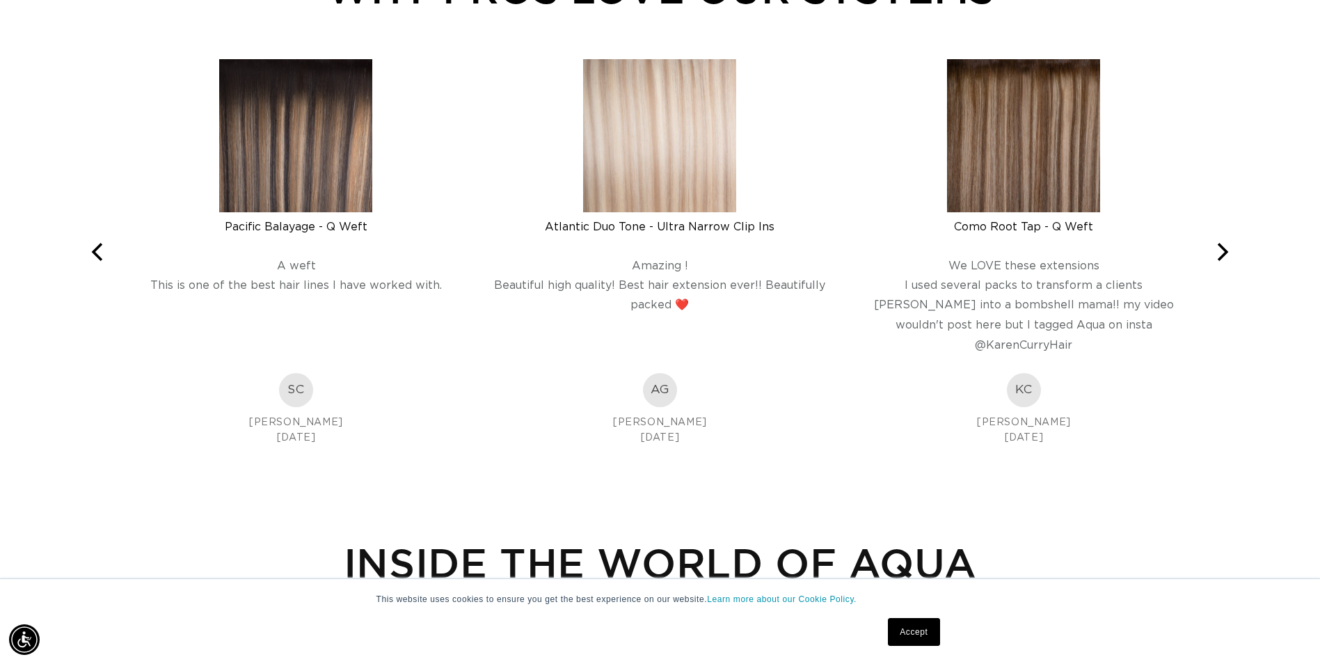
scroll to position [1392, 0]
click at [330, 154] on img at bounding box center [296, 136] width 153 height 153
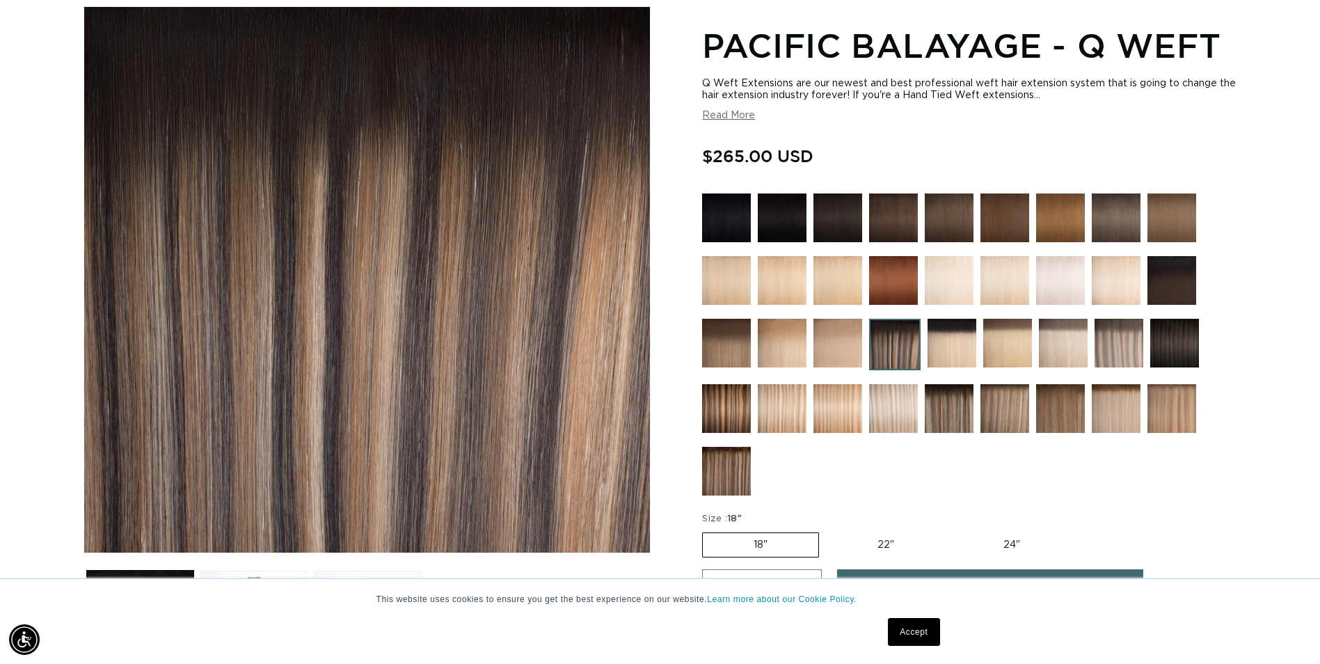
scroll to position [0, 1221]
click at [1185, 359] on img at bounding box center [1174, 343] width 49 height 49
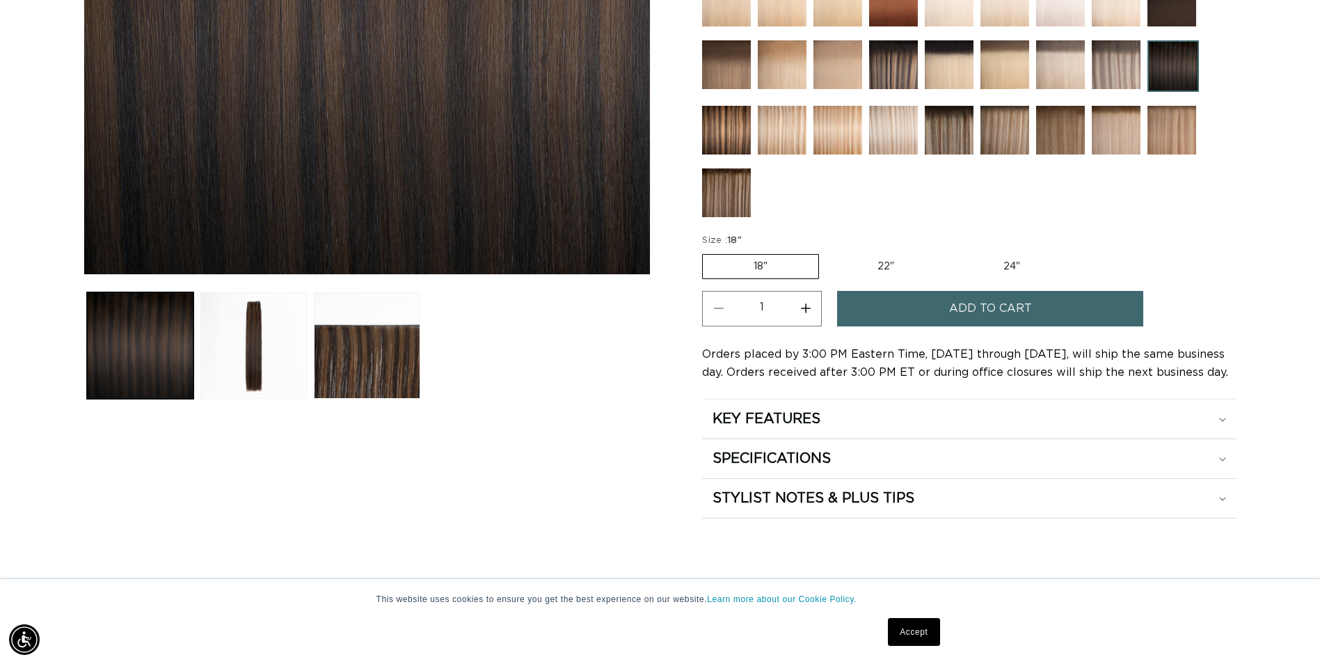
scroll to position [0, 2442]
click at [721, 129] on img at bounding box center [726, 130] width 49 height 49
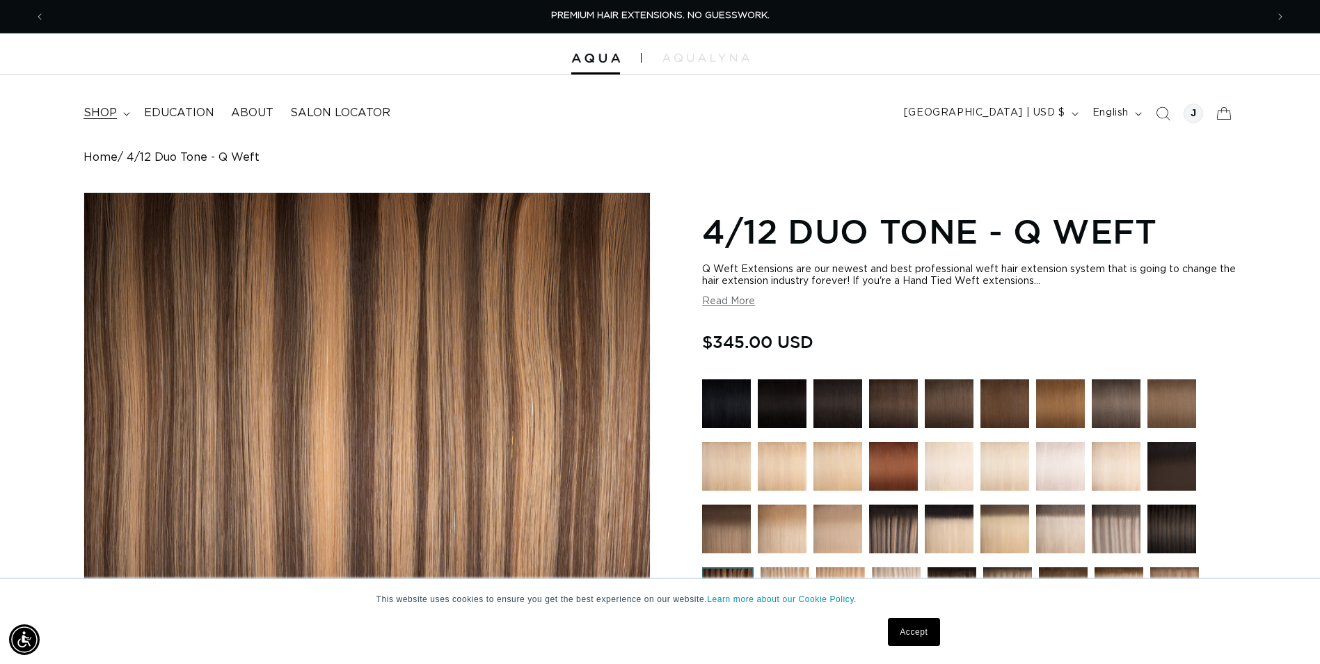
click at [113, 118] on span "shop" at bounding box center [99, 113] width 33 height 15
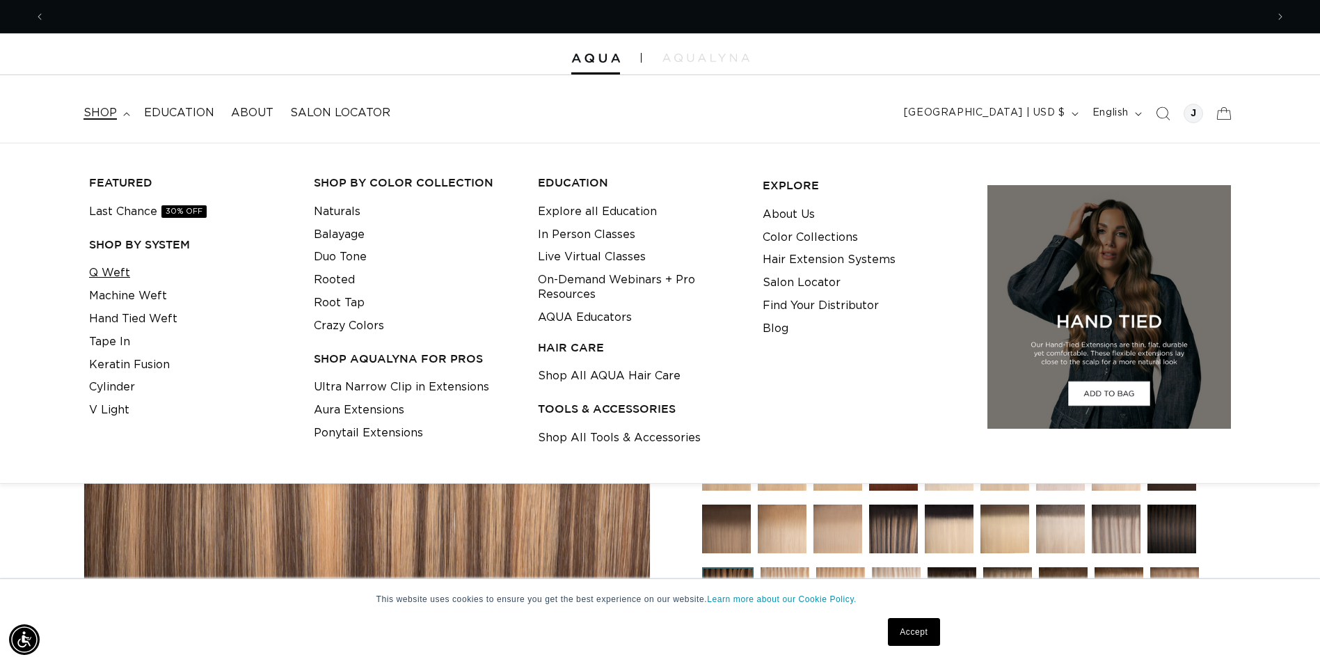
click at [122, 278] on link "Q Weft" at bounding box center [109, 273] width 41 height 23
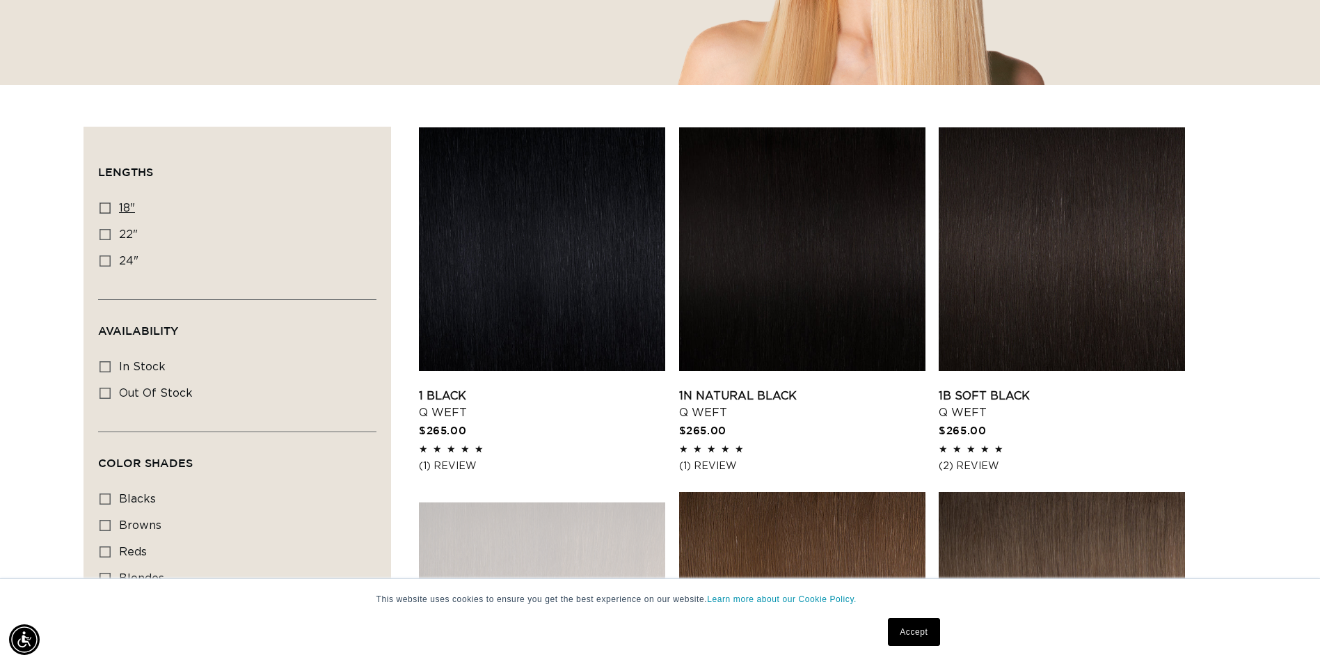
scroll to position [0, 1221]
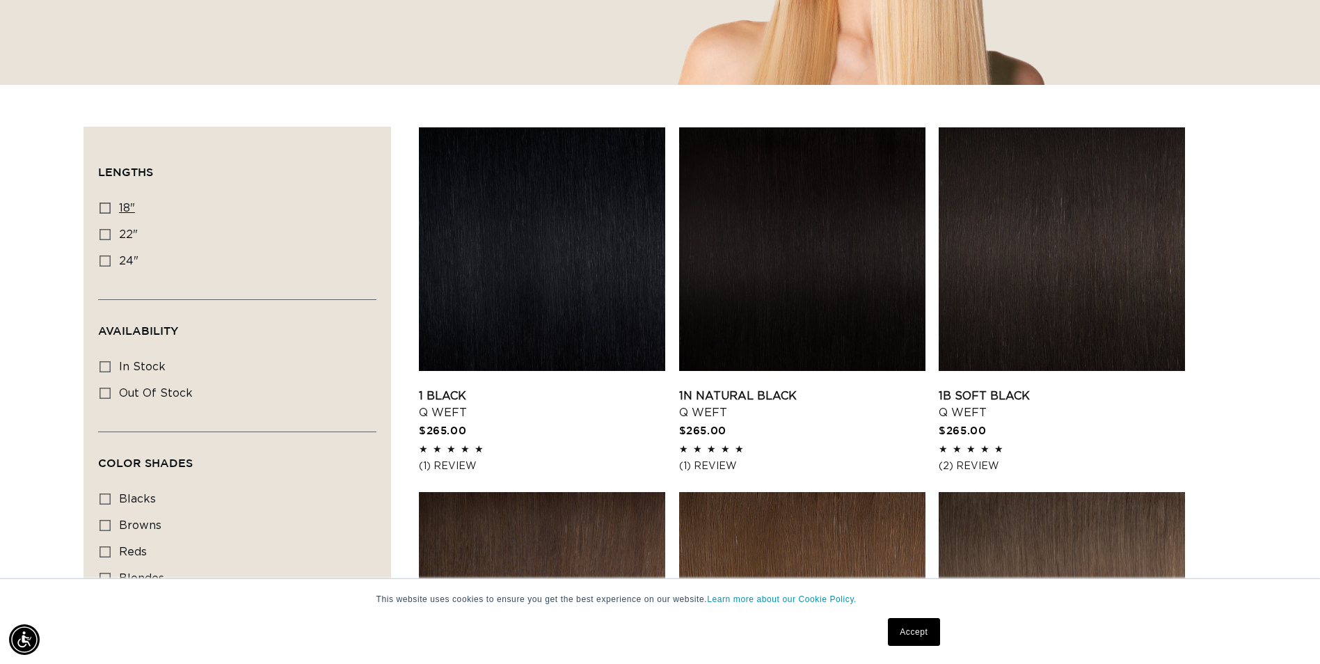
click at [108, 207] on icon at bounding box center [104, 207] width 11 height 11
click at [108, 207] on input "18" 18" (5 products)" at bounding box center [104, 207] width 11 height 11
checkbox input "true"
